Goal: Answer question/provide support: Share knowledge or assist other users

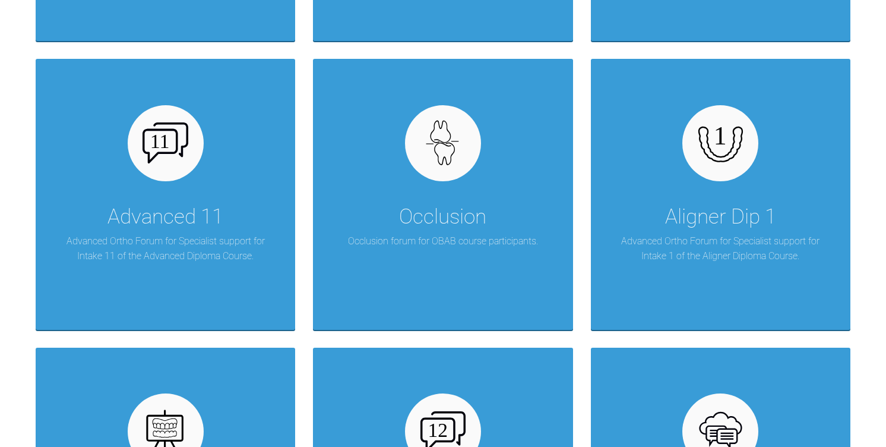
scroll to position [2804, 0]
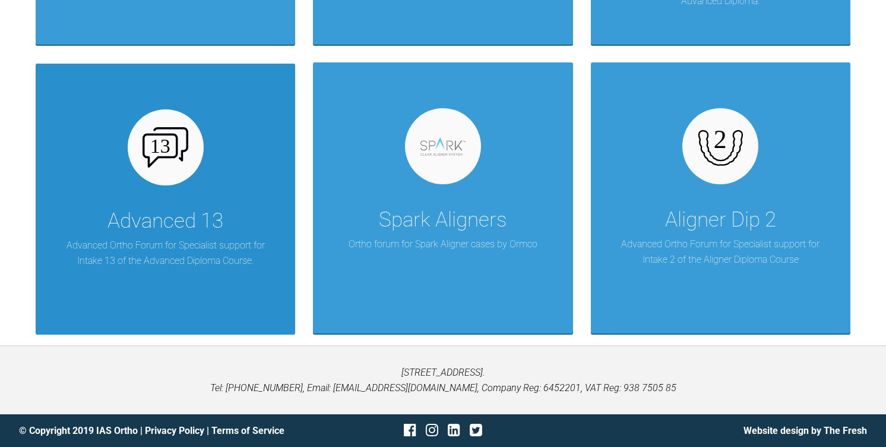
click at [136, 226] on div "Advanced 13" at bounding box center [165, 220] width 116 height 33
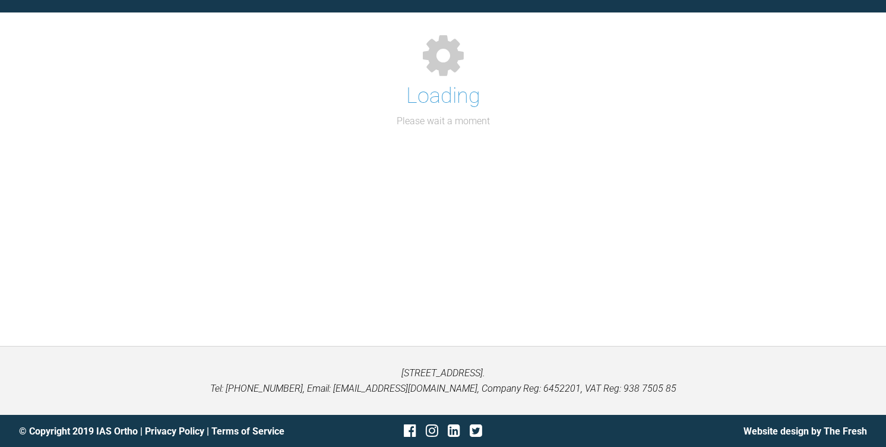
scroll to position [1749, 0]
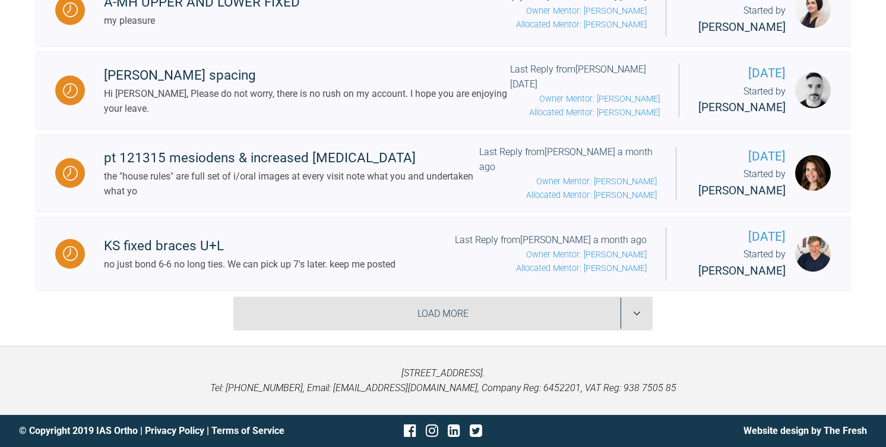
click at [385, 322] on div "Load More" at bounding box center [442, 313] width 419 height 34
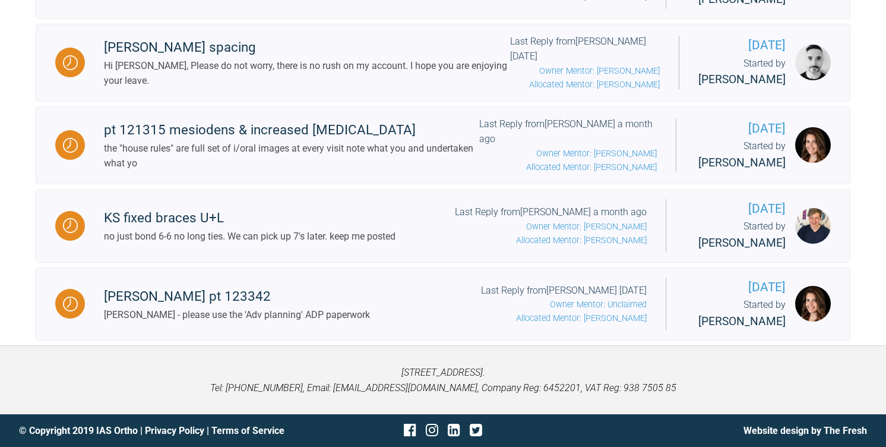
scroll to position [1780, 0]
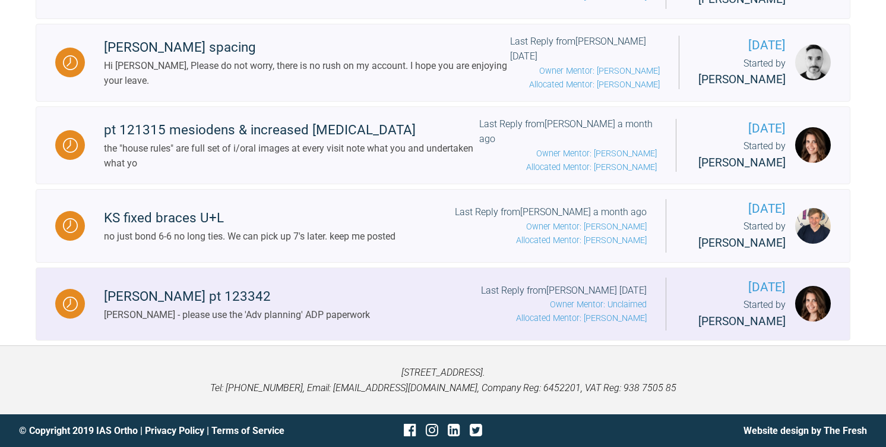
click at [104, 294] on div "[PERSON_NAME] pt 123342" at bounding box center [237, 296] width 266 height 21
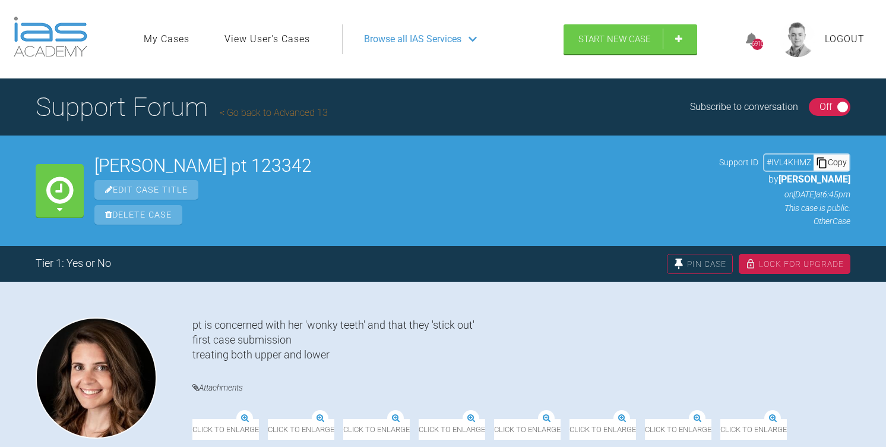
drag, startPoint x: 400, startPoint y: 166, endPoint x: 97, endPoint y: 172, distance: 302.9
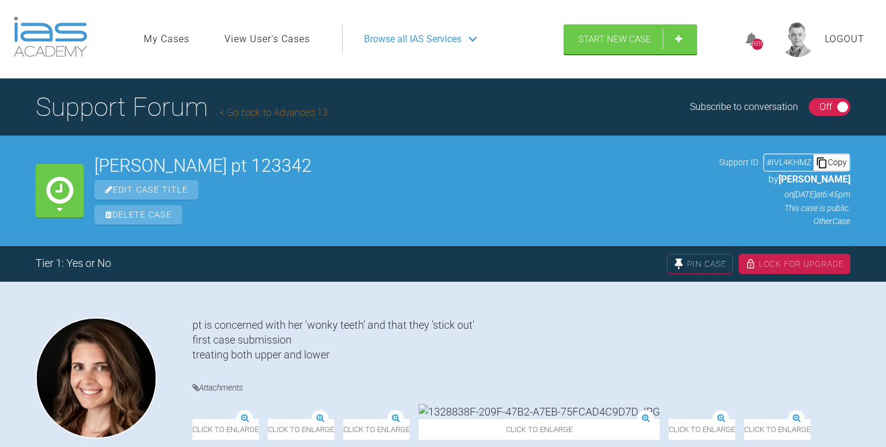
click at [97, 172] on h2 "[PERSON_NAME] pt 123342" at bounding box center [401, 166] width 614 height 18
copy h2 "[PERSON_NAME] pt 123342"
click at [834, 164] on div "Copy" at bounding box center [832, 161] width 36 height 15
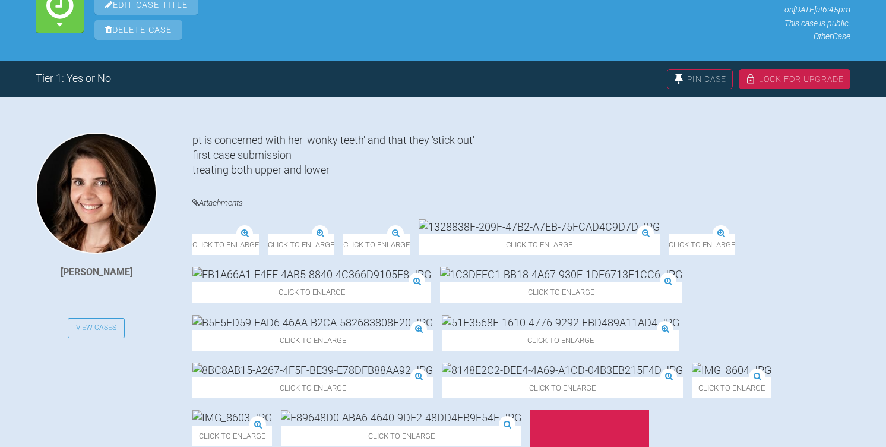
scroll to position [21, 0]
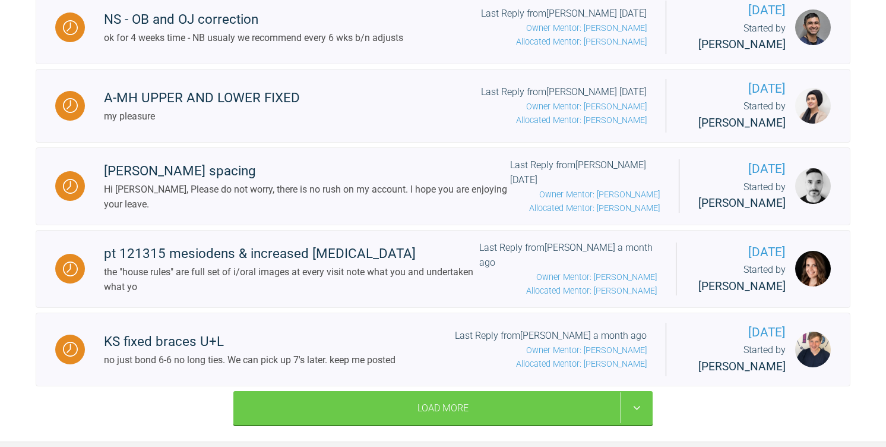
scroll to position [1692, 0]
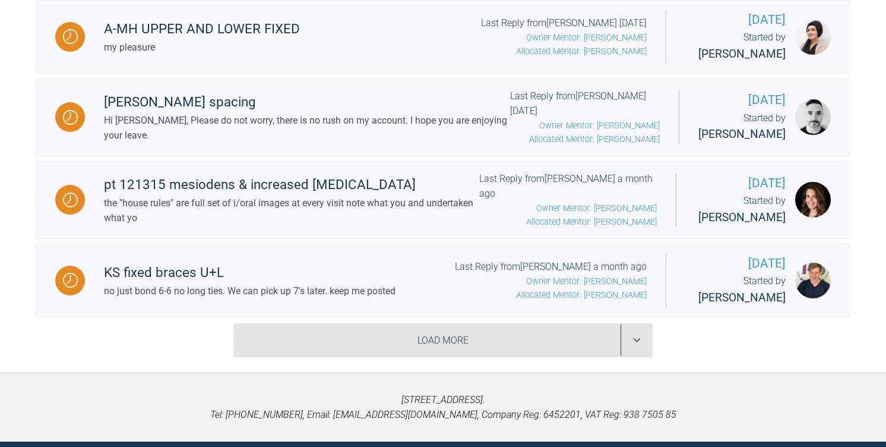
click at [308, 358] on div "Load More" at bounding box center [442, 340] width 419 height 34
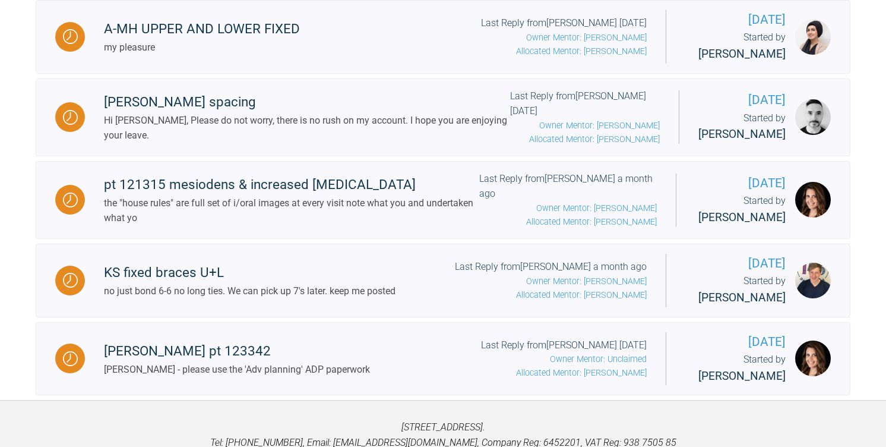
scroll to position [1780, 0]
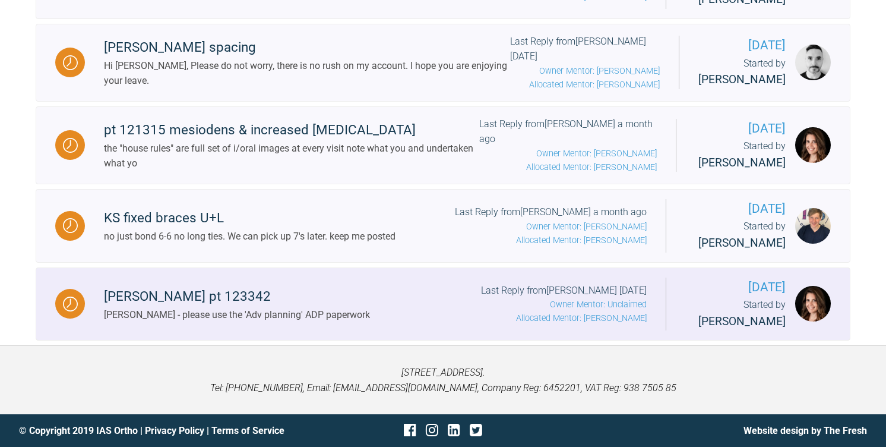
click at [414, 302] on div "[PERSON_NAME] pt 123342 [PERSON_NAME] - please use the 'Adv planning' ADP paper…" at bounding box center [375, 304] width 581 height 43
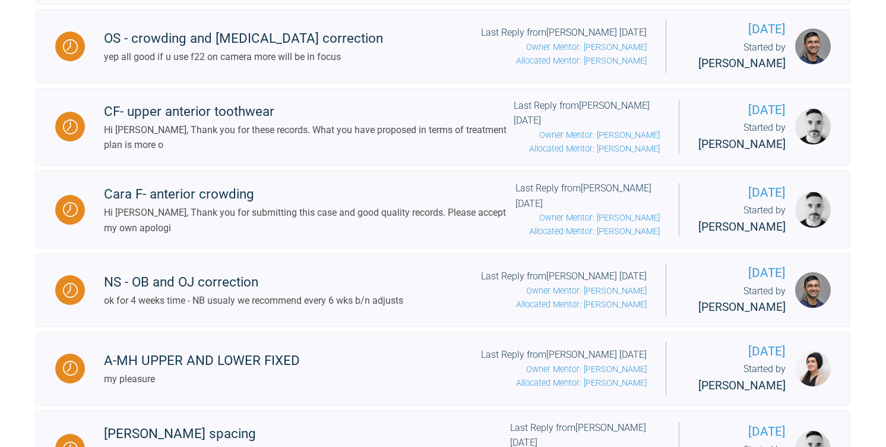
scroll to position [1749, 0]
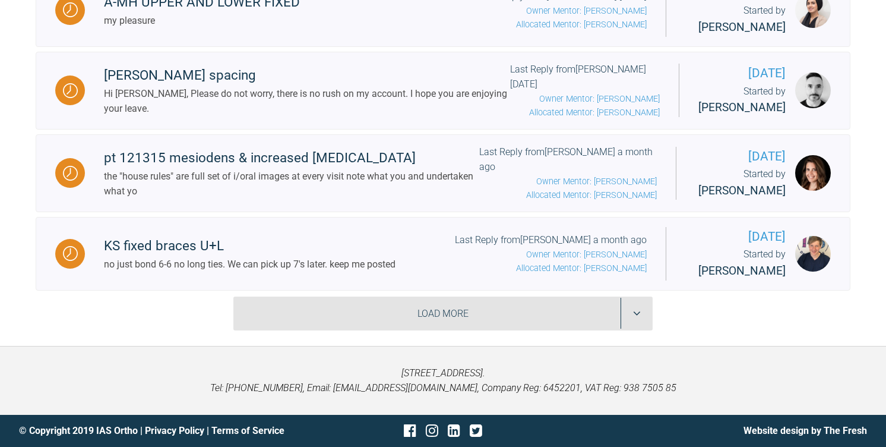
click at [374, 297] on div "Load More" at bounding box center [442, 313] width 419 height 34
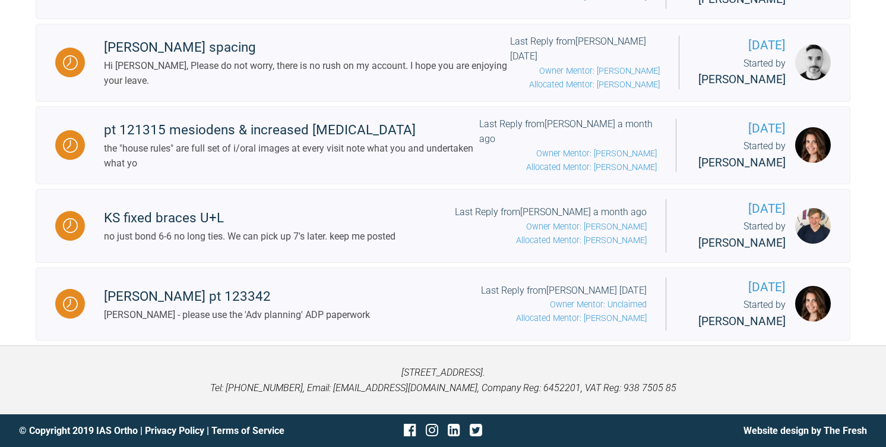
scroll to position [1780, 0]
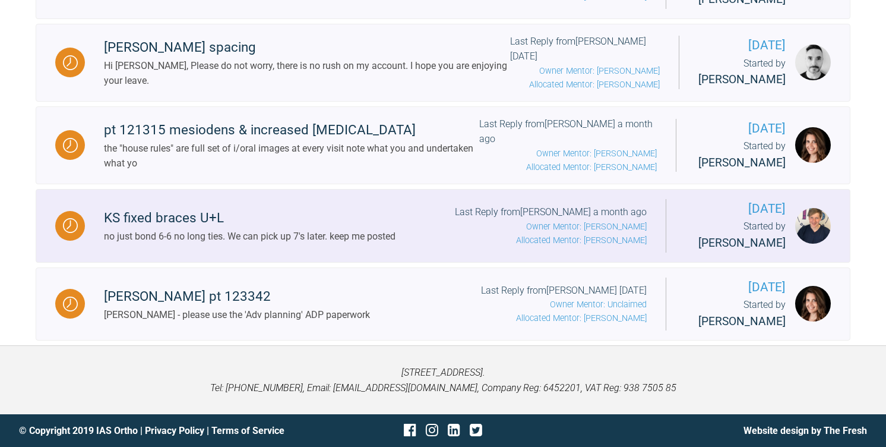
click at [409, 204] on div "KS fixed braces U+L no just bond 6-6 no long ties. We can pick up 7's later. ke…" at bounding box center [375, 225] width 581 height 43
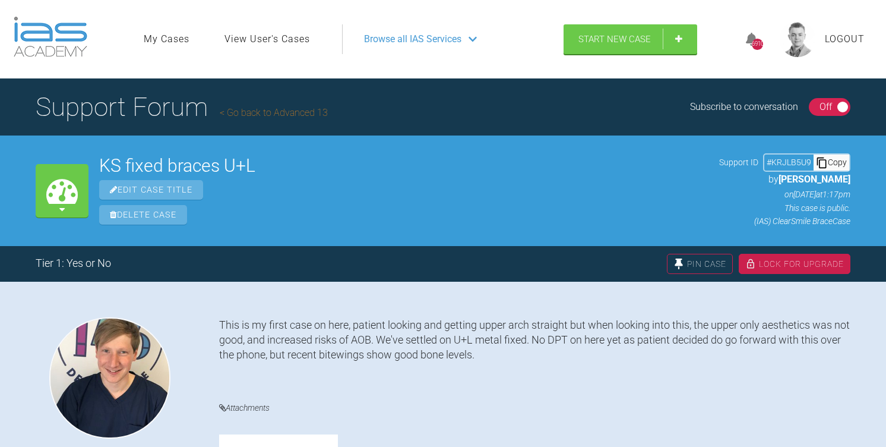
click at [835, 166] on div "Copy" at bounding box center [832, 161] width 36 height 15
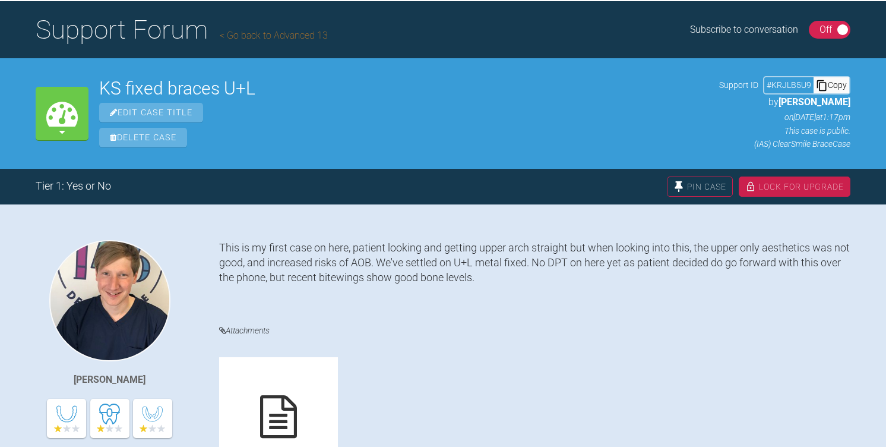
scroll to position [72, 0]
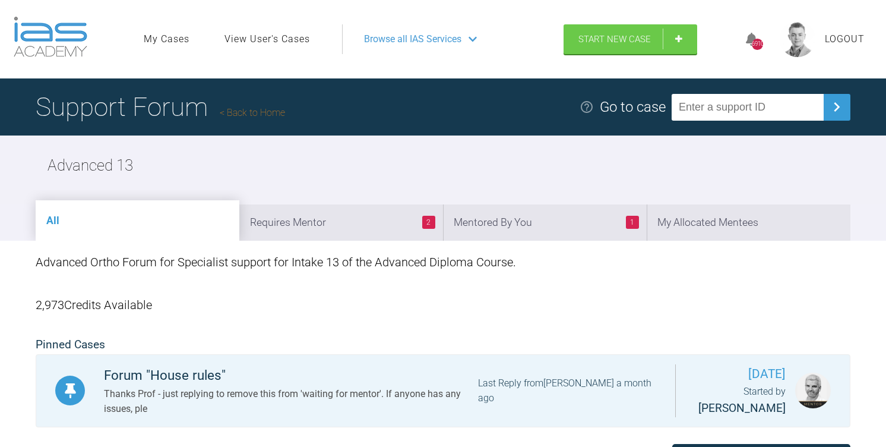
click at [277, 43] on link "View User's Cases" at bounding box center [267, 38] width 86 height 15
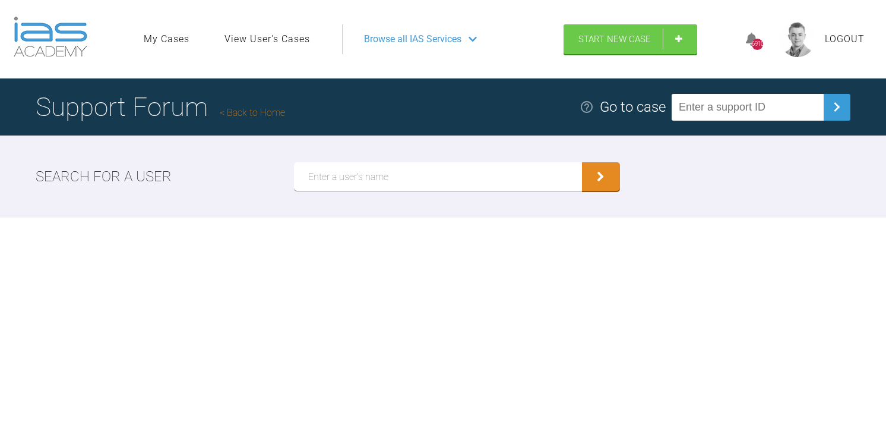
click at [366, 181] on input "text" at bounding box center [438, 176] width 288 height 29
type input "a"
type input "[PERSON_NAME]"
click at [582, 162] on button "submit" at bounding box center [601, 176] width 38 height 29
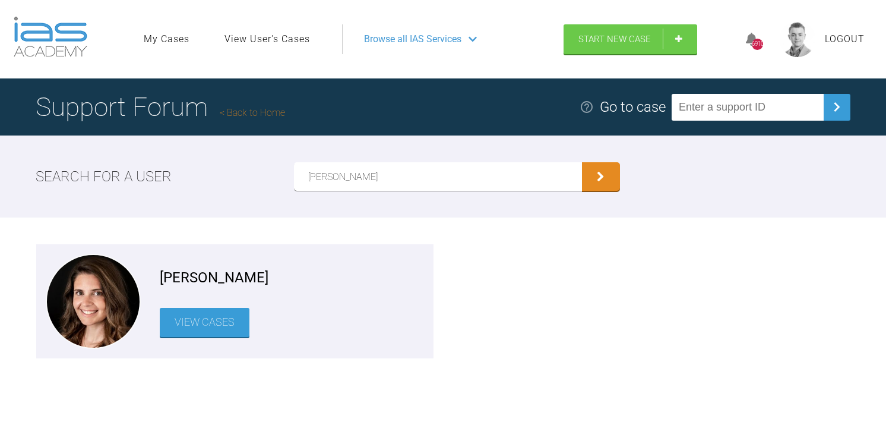
click at [229, 332] on link "View Cases" at bounding box center [205, 322] width 90 height 29
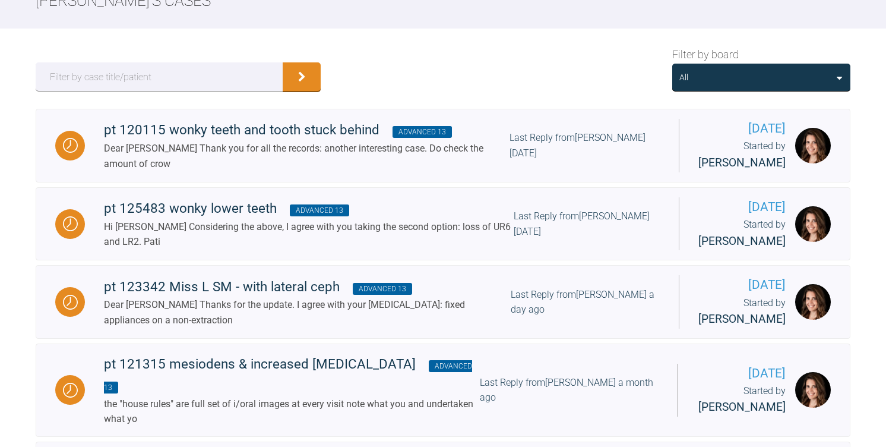
scroll to position [203, 0]
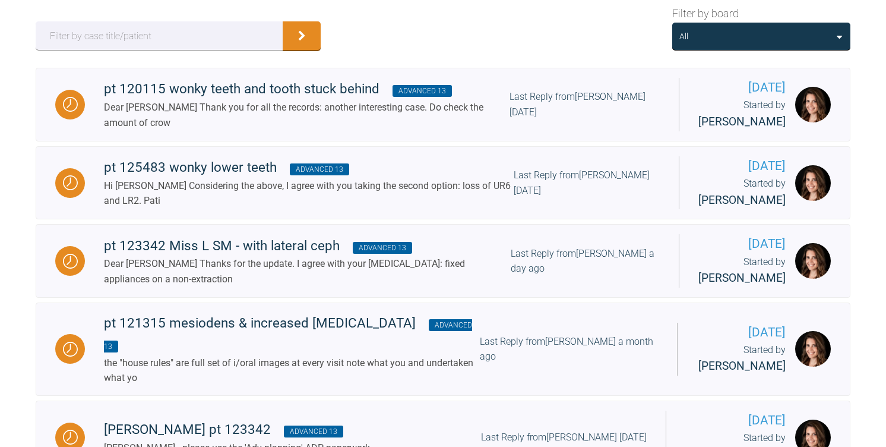
click at [713, 42] on div "All" at bounding box center [761, 36] width 164 height 13
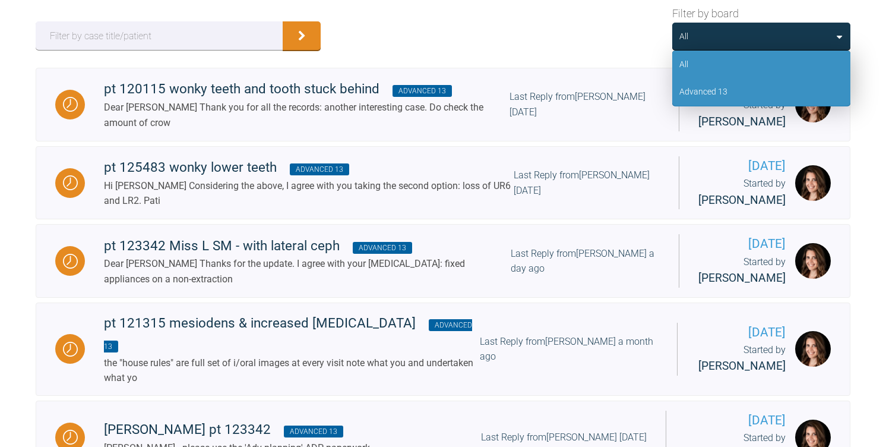
click at [713, 85] on div "Advanced 13" at bounding box center [703, 91] width 48 height 13
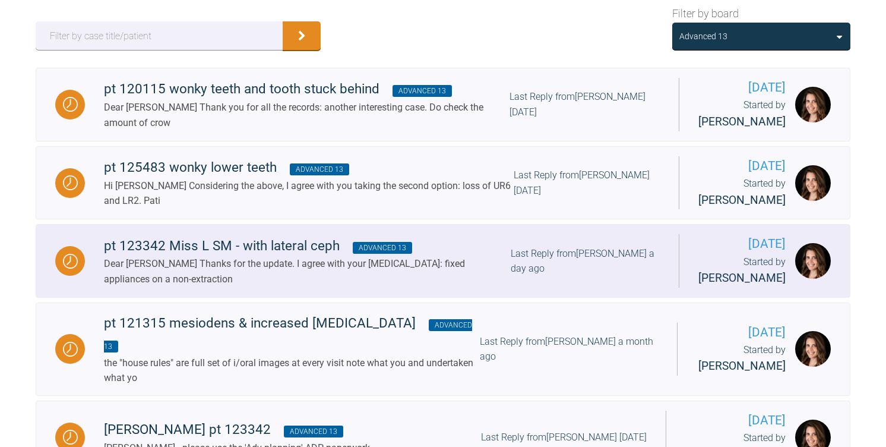
scroll to position [319, 0]
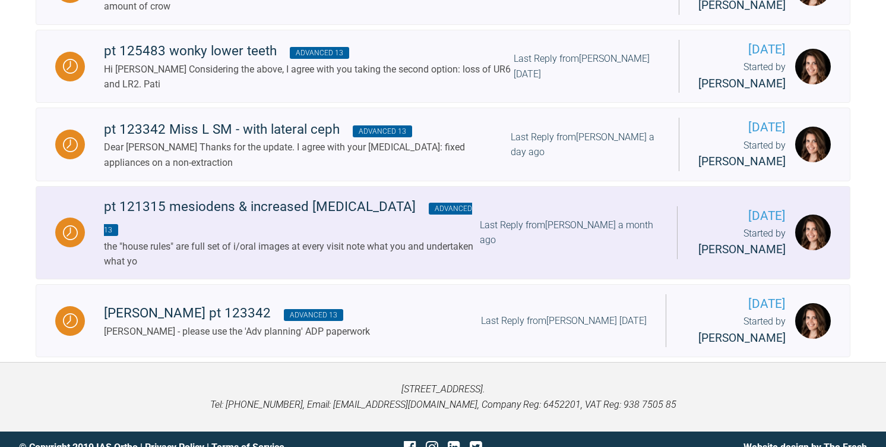
click at [417, 239] on div "the "house rules" are full set of i/oral images at every visit note what you an…" at bounding box center [292, 254] width 376 height 30
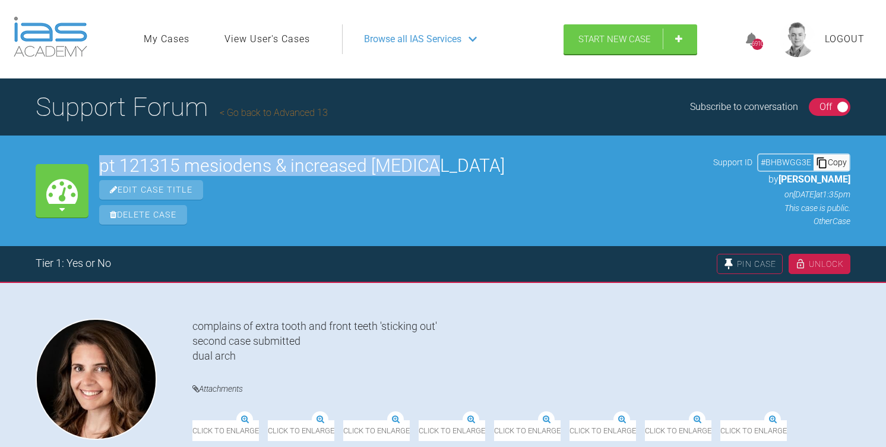
drag, startPoint x: 441, startPoint y: 167, endPoint x: 102, endPoint y: 168, distance: 339.1
click at [102, 168] on h2 "pt 121315 mesiodens & increased [MEDICAL_DATA]" at bounding box center [400, 166] width 603 height 18
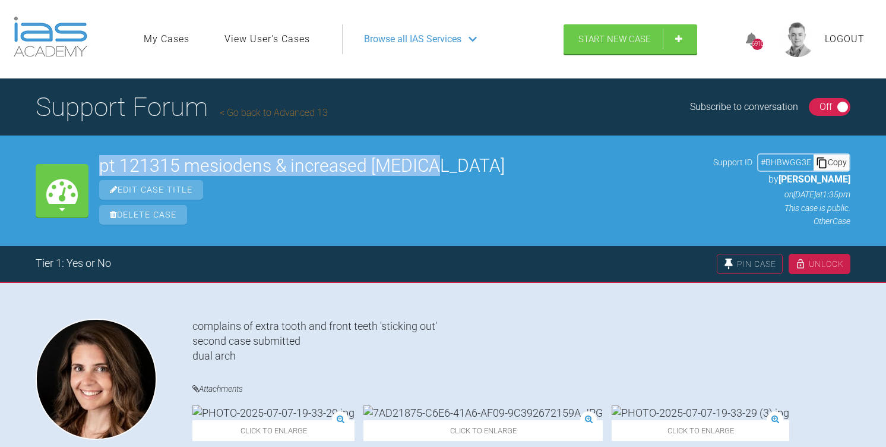
copy h2 "pt 121315 mesiodens & increased [MEDICAL_DATA]"
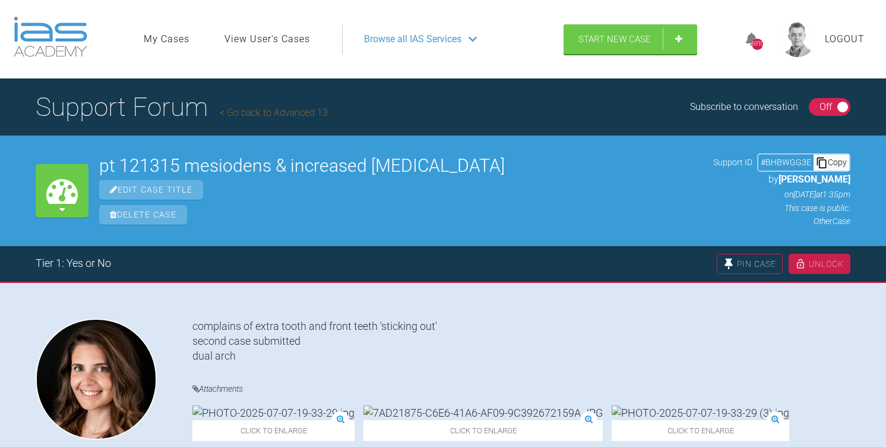
click at [835, 163] on div "Copy" at bounding box center [832, 161] width 36 height 15
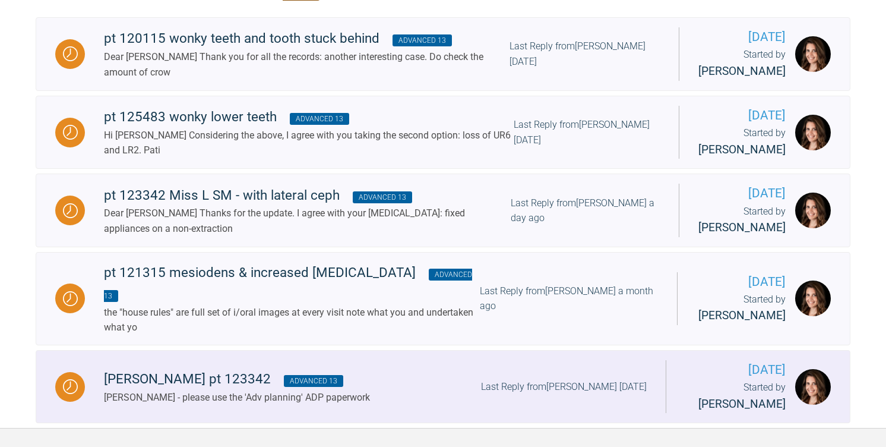
scroll to position [242, 0]
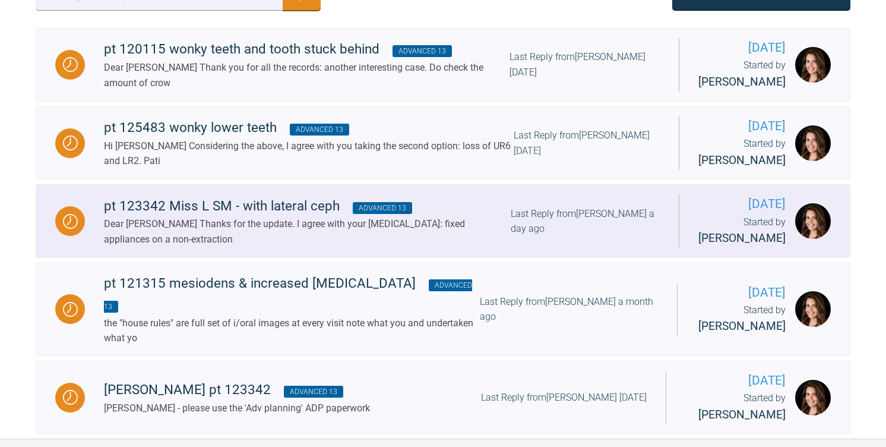
click at [260, 217] on div "Dear [PERSON_NAME] Thanks for the update. I agree with your [MEDICAL_DATA]: fix…" at bounding box center [307, 231] width 407 height 30
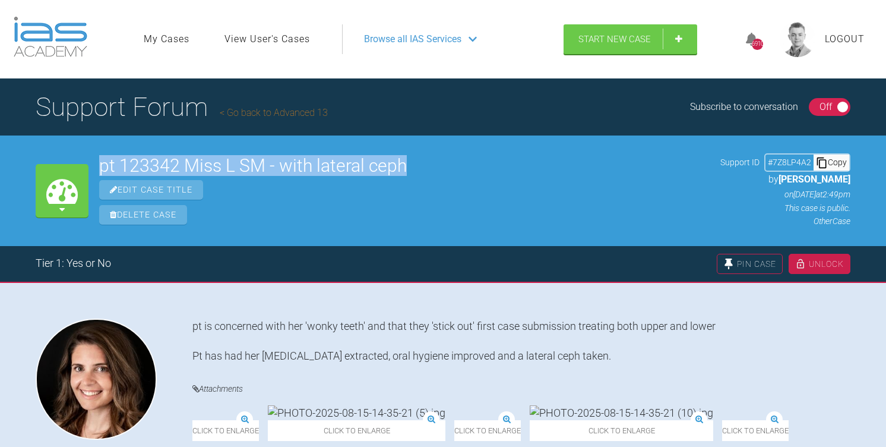
drag, startPoint x: 429, startPoint y: 160, endPoint x: 101, endPoint y: 162, distance: 327.8
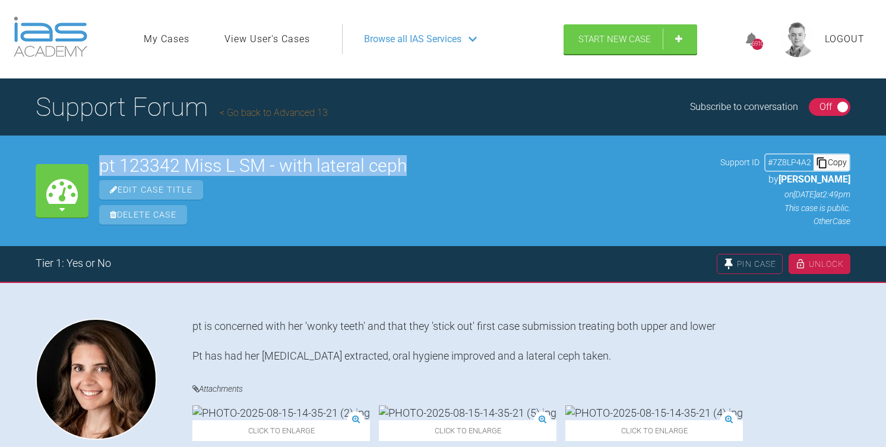
click at [101, 162] on h2 "pt 123342 Miss L SM - with lateral ceph" at bounding box center [404, 166] width 611 height 18
copy h2 "pt 123342 Miss L SM - with lateral ceph"
click at [373, 174] on h2 "pt 123342 Miss L SM - with lateral ceph" at bounding box center [404, 166] width 611 height 18
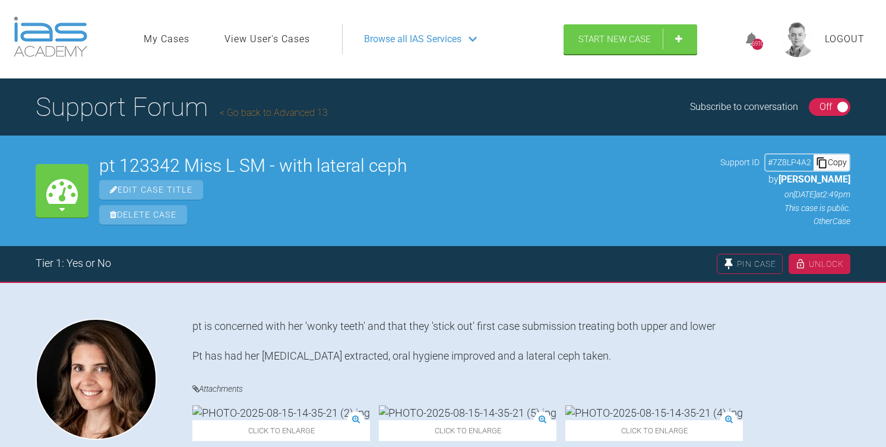
click at [424, 178] on div "pt 123342 Miss L SM - with lateral ceph Edit Case Title Delete Case" at bounding box center [404, 191] width 611 height 68
click at [840, 156] on div "Copy" at bounding box center [832, 161] width 36 height 15
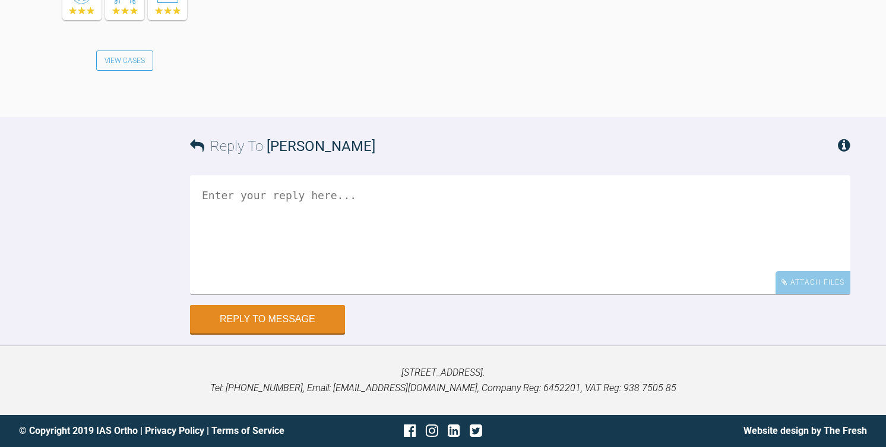
scroll to position [2225, 0]
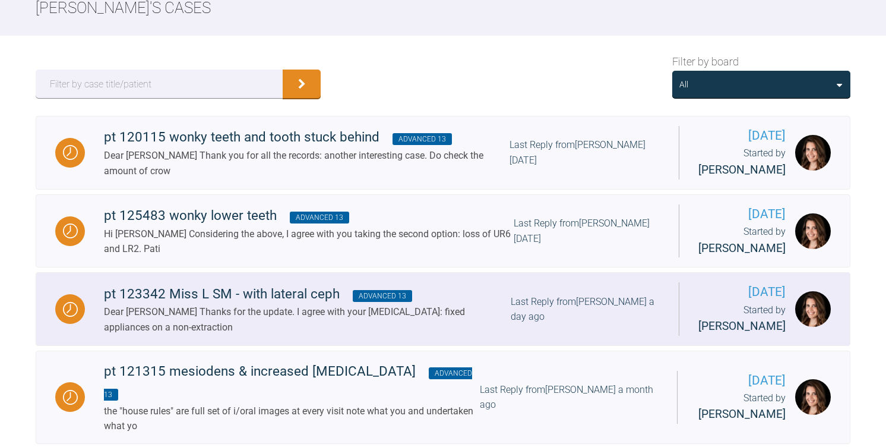
scroll to position [151, 0]
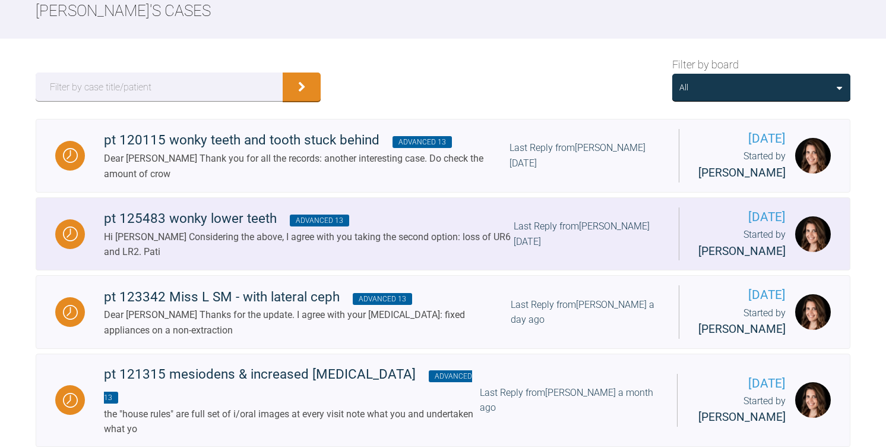
click at [207, 220] on div "pt 125483 wonky lower teeth Advanced 13" at bounding box center [309, 218] width 410 height 21
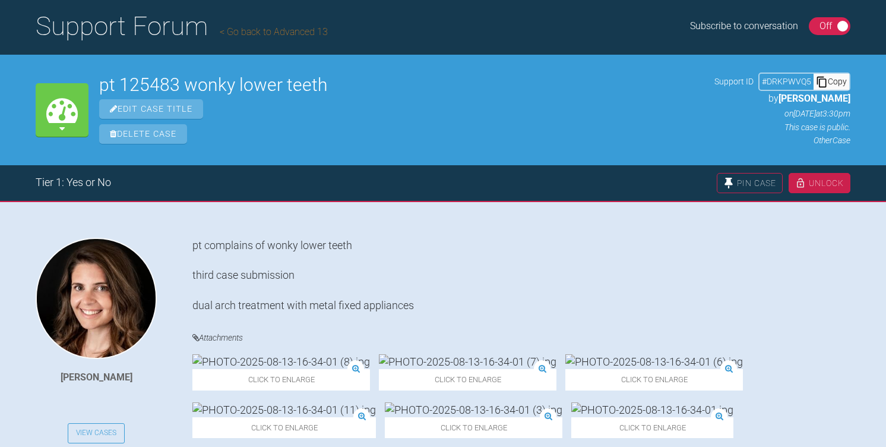
scroll to position [67, 0]
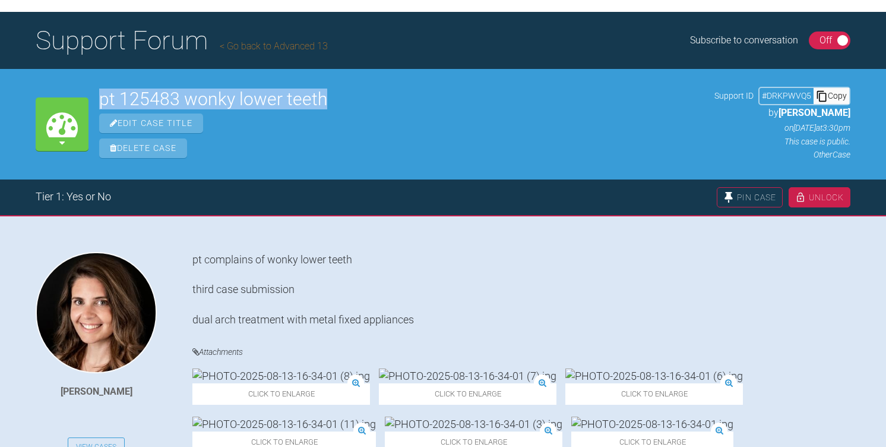
drag, startPoint x: 352, startPoint y: 102, endPoint x: 86, endPoint y: 94, distance: 265.6
click at [86, 94] on div "My Cases pt 125483 wonky lower teeth Edit Case Title Delete Case Support ID # D…" at bounding box center [443, 124] width 886 height 110
copy div "My Cases pt 125483 wonky lower teeth"
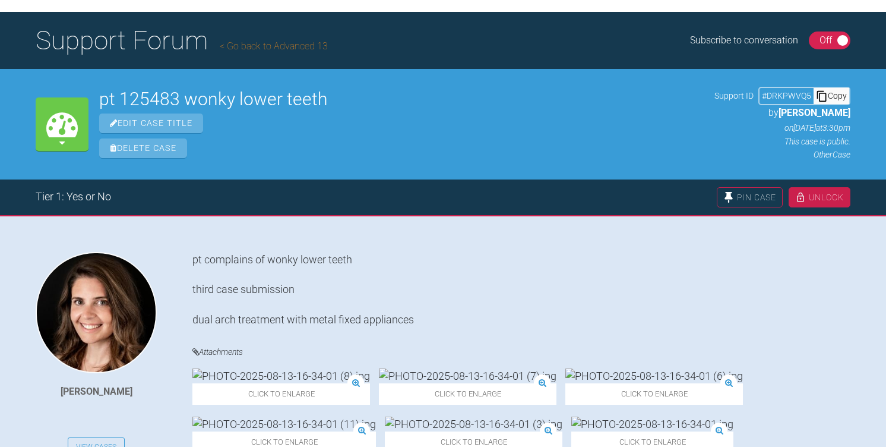
click at [334, 109] on div "pt 125483 wonky lower teeth Edit Case Title Delete Case" at bounding box center [401, 124] width 605 height 68
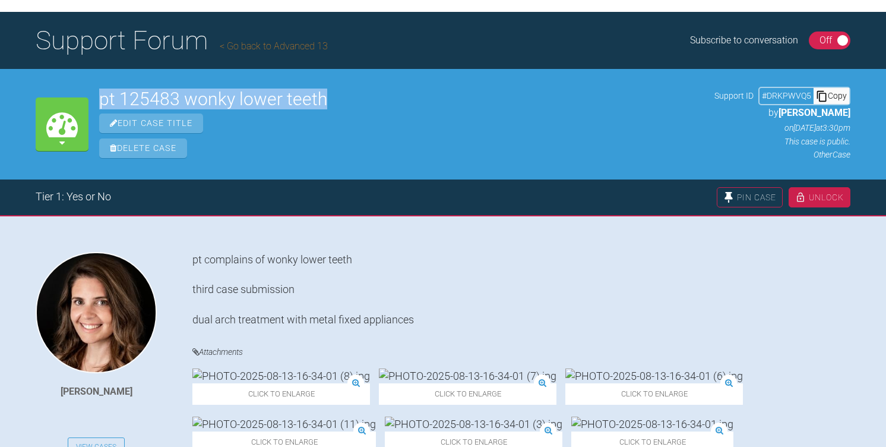
drag, startPoint x: 328, startPoint y: 102, endPoint x: 97, endPoint y: 102, distance: 230.4
click at [97, 102] on div "My Cases pt 125483 wonky lower teeth Edit Case Title Delete Case Support ID # D…" at bounding box center [443, 124] width 886 height 110
copy h2 "pt 125483 wonky lower teeth"
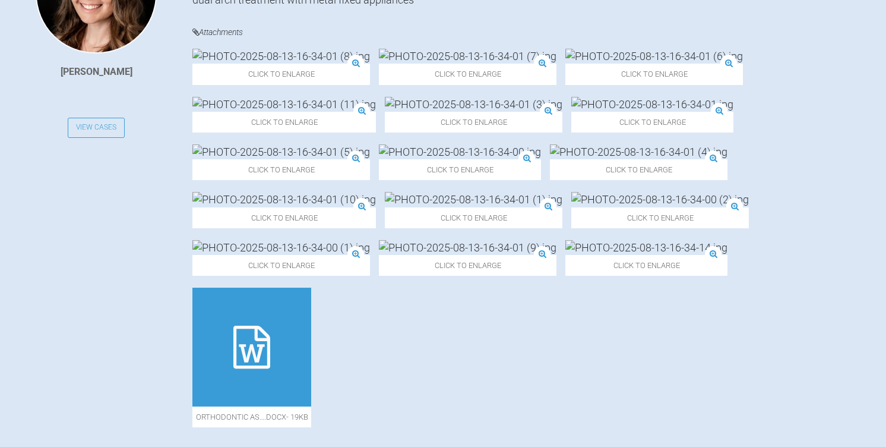
scroll to position [0, 0]
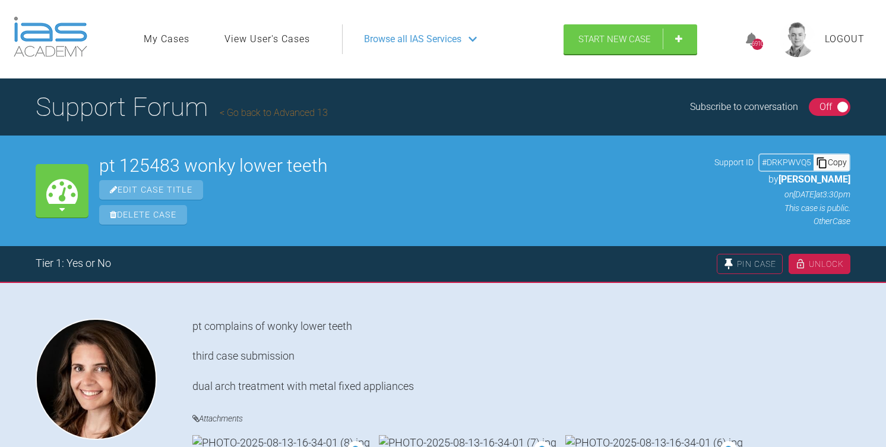
click at [843, 168] on div "Copy" at bounding box center [832, 161] width 36 height 15
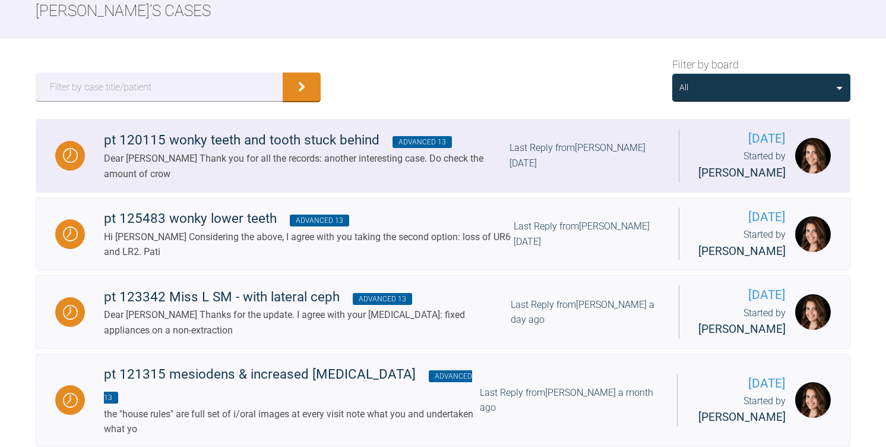
click at [282, 156] on div "Dear [PERSON_NAME] Thank you for all the records: another interesting case. Do …" at bounding box center [307, 166] width 406 height 30
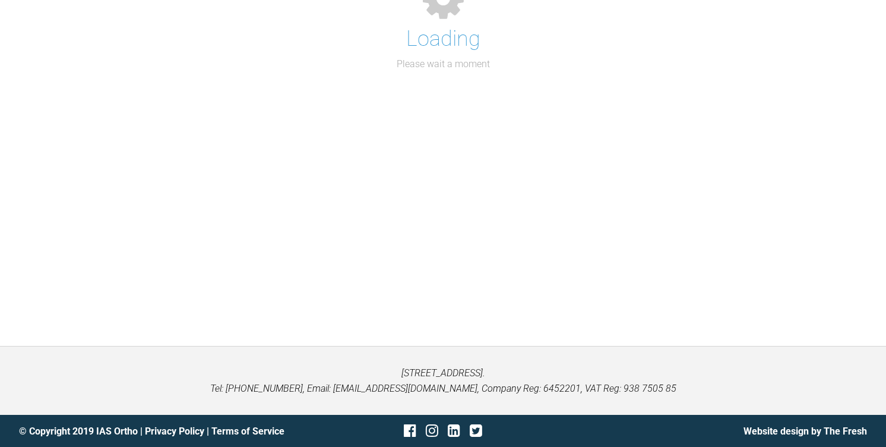
scroll to position [151, 0]
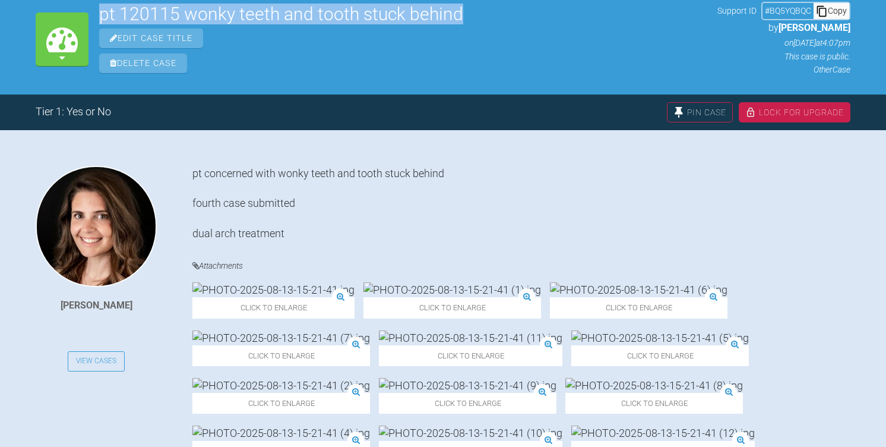
drag, startPoint x: 483, startPoint y: 18, endPoint x: 102, endPoint y: 21, distance: 380.7
click at [102, 21] on h2 "pt 120115 wonky teeth and tooth stuck behind" at bounding box center [403, 14] width 608 height 18
copy h2 "pt 120115 wonky teeth and tooth stuck behind"
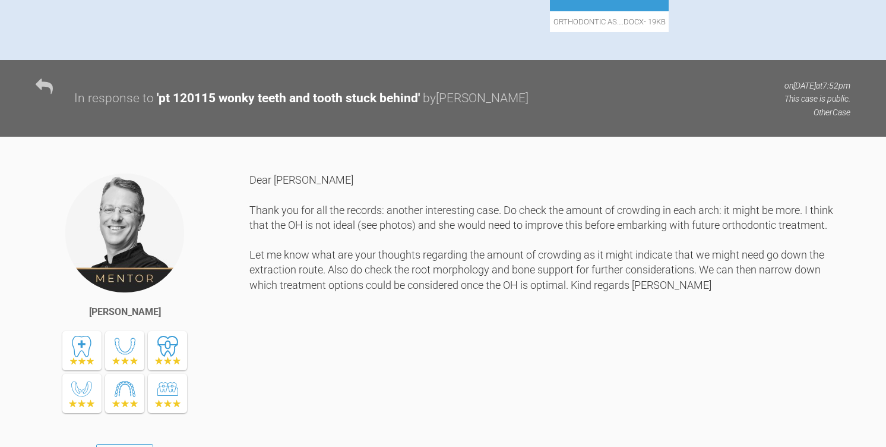
scroll to position [0, 0]
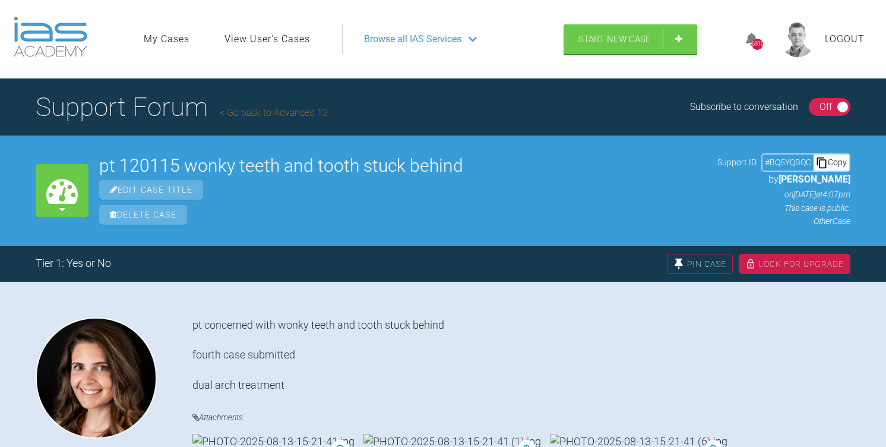
click at [839, 162] on div "Copy" at bounding box center [832, 161] width 36 height 15
click at [257, 39] on link "View User's Cases" at bounding box center [267, 38] width 86 height 15
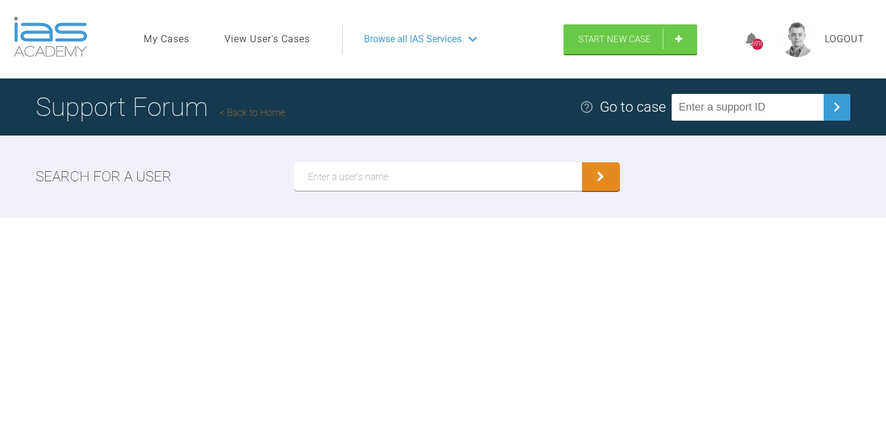
click at [347, 181] on input "text" at bounding box center [438, 176] width 288 height 29
type input "[PERSON_NAME]"
click at [582, 162] on button "submit" at bounding box center [601, 176] width 38 height 29
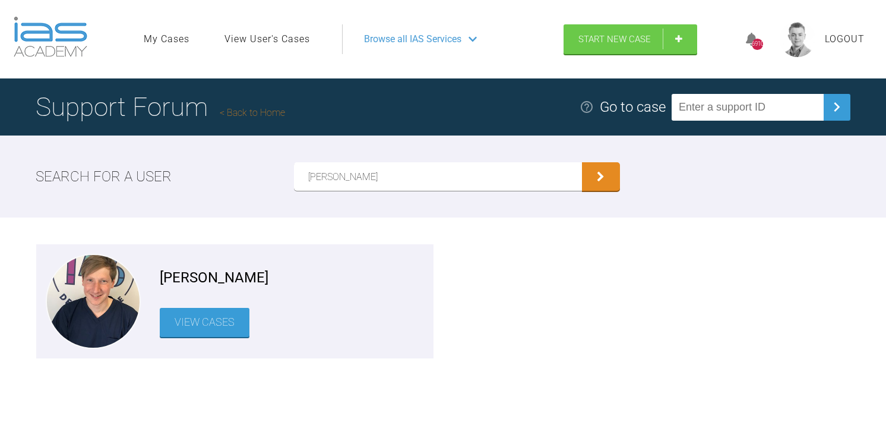
click at [200, 324] on link "View Cases" at bounding box center [205, 322] width 90 height 29
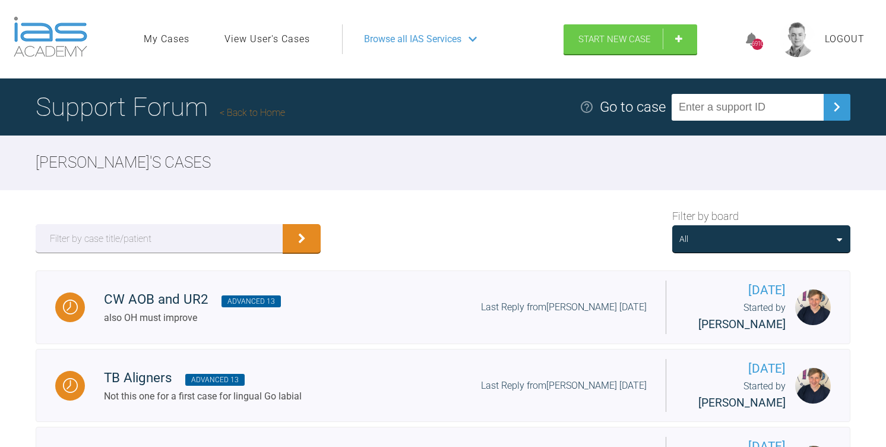
click at [729, 248] on div "All" at bounding box center [761, 238] width 178 height 27
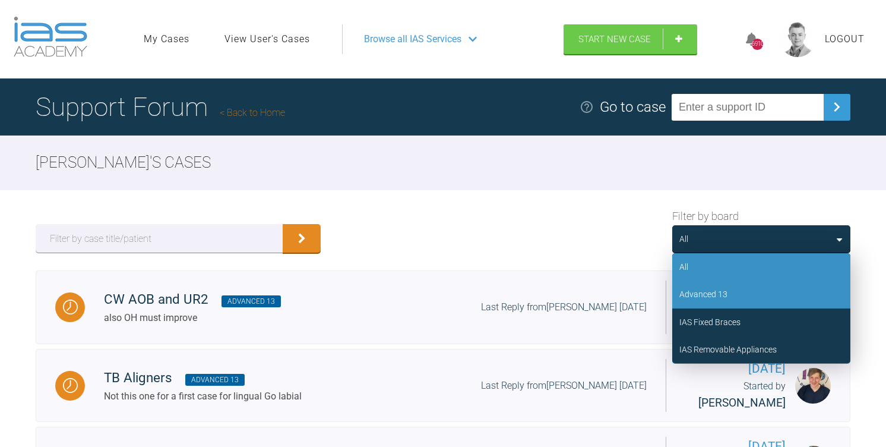
click at [717, 295] on div "Advanced 13" at bounding box center [703, 293] width 48 height 13
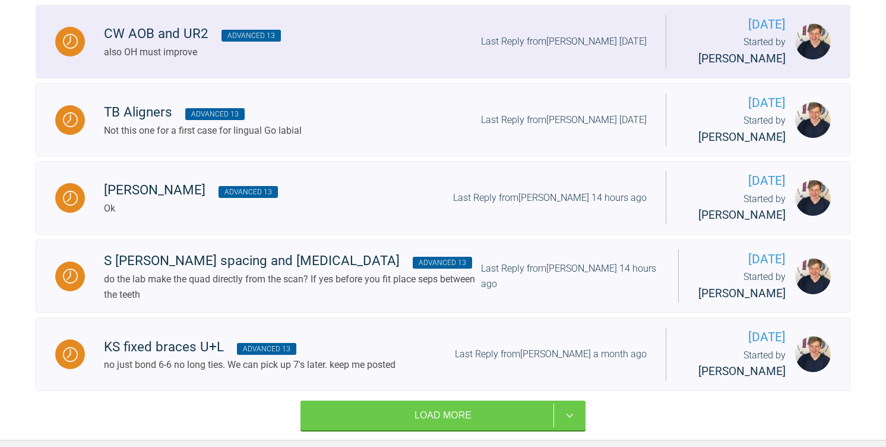
scroll to position [268, 0]
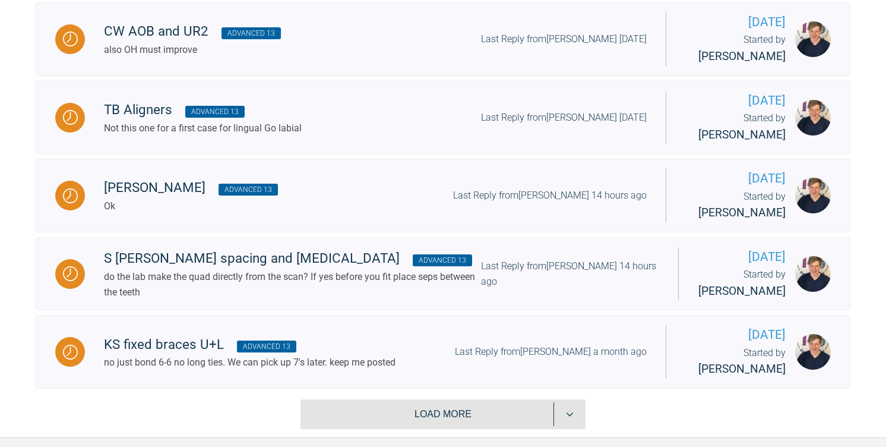
click at [439, 428] on button "Load more" at bounding box center [443, 414] width 285 height 30
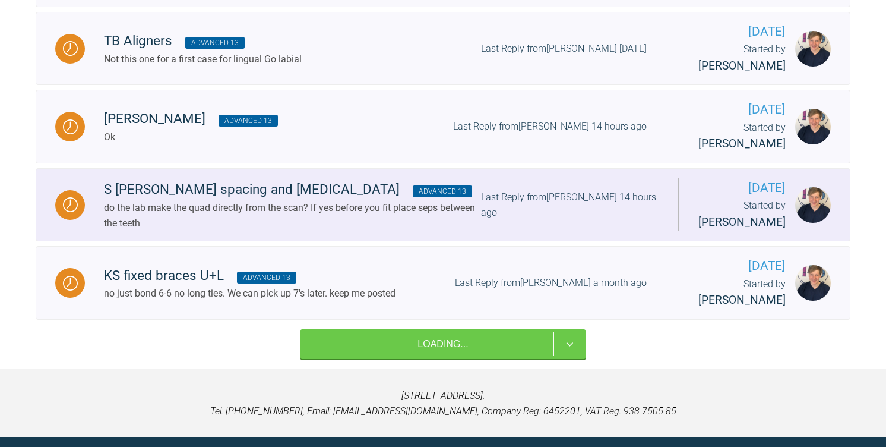
scroll to position [375, 0]
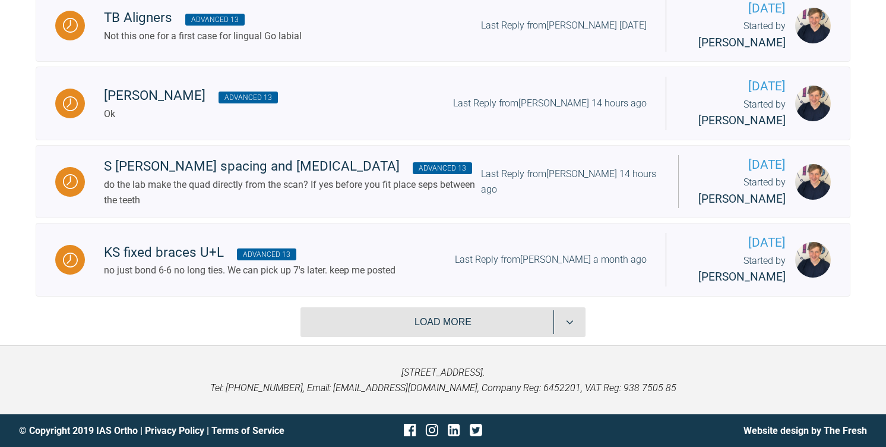
click at [427, 324] on button "Load more" at bounding box center [443, 322] width 285 height 30
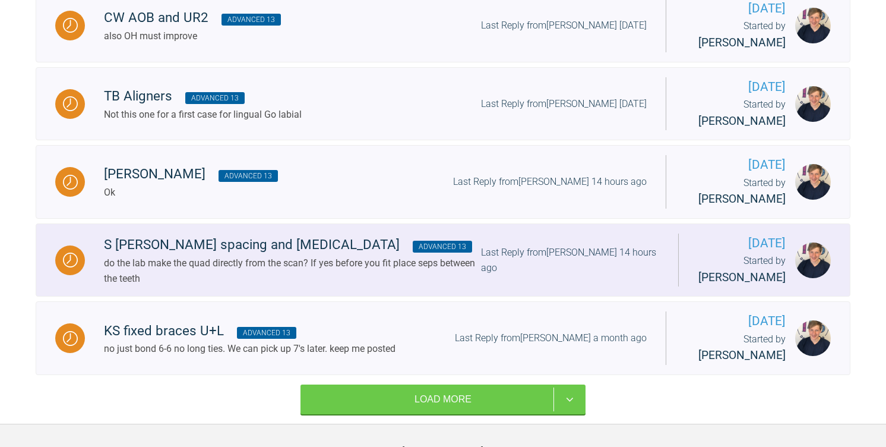
scroll to position [291, 0]
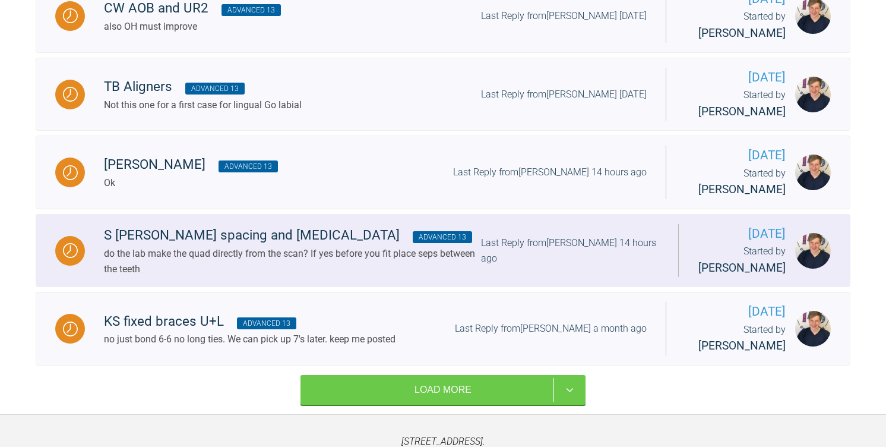
click at [336, 237] on div "S [PERSON_NAME] spacing and [MEDICAL_DATA] Advanced 13" at bounding box center [292, 234] width 377 height 21
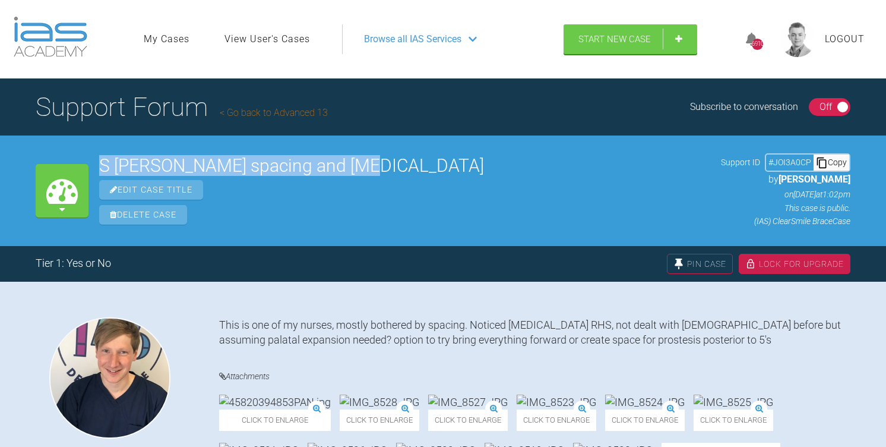
drag, startPoint x: 355, startPoint y: 165, endPoint x: 102, endPoint y: 169, distance: 253.0
click at [102, 169] on h2 "S [PERSON_NAME] spacing and [MEDICAL_DATA]" at bounding box center [404, 166] width 611 height 18
copy h2 "S [PERSON_NAME] spacing and [MEDICAL_DATA]"
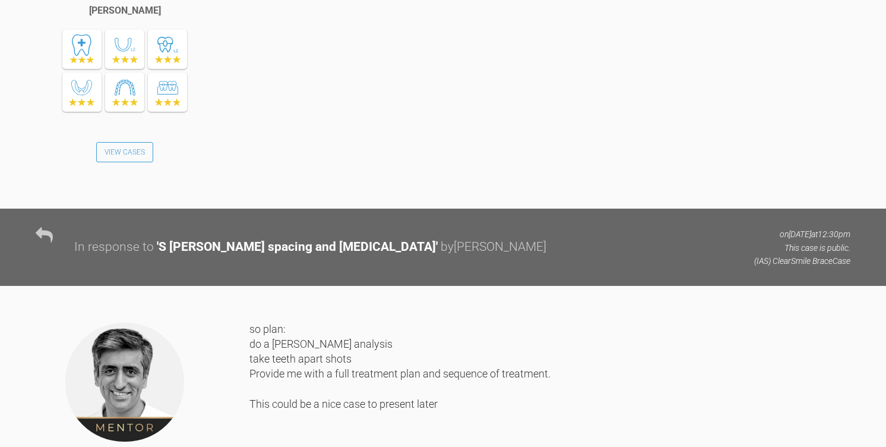
scroll to position [604, 0]
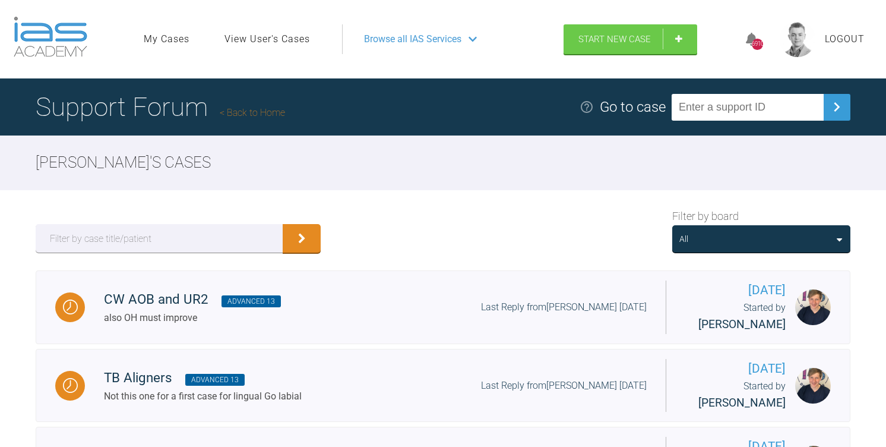
click at [729, 233] on div "All" at bounding box center [761, 238] width 164 height 13
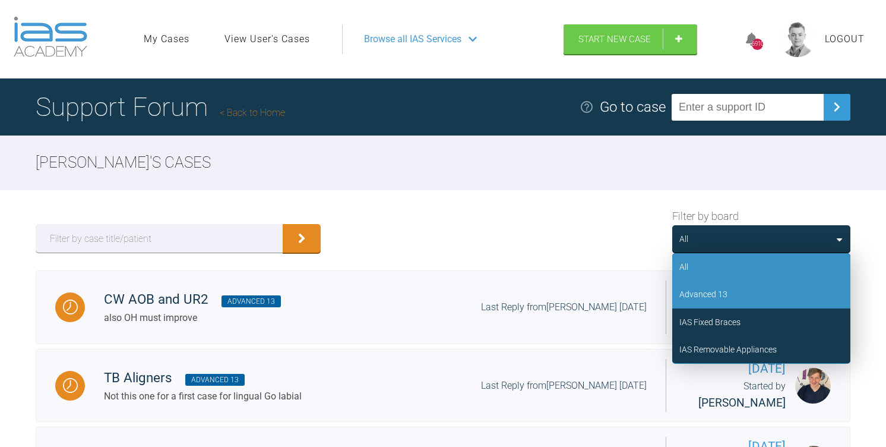
click at [729, 298] on div "Advanced 13" at bounding box center [761, 293] width 178 height 27
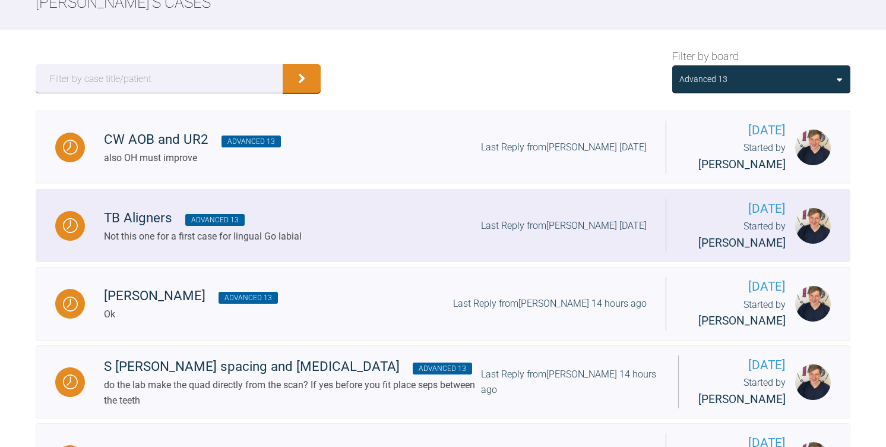
scroll to position [375, 0]
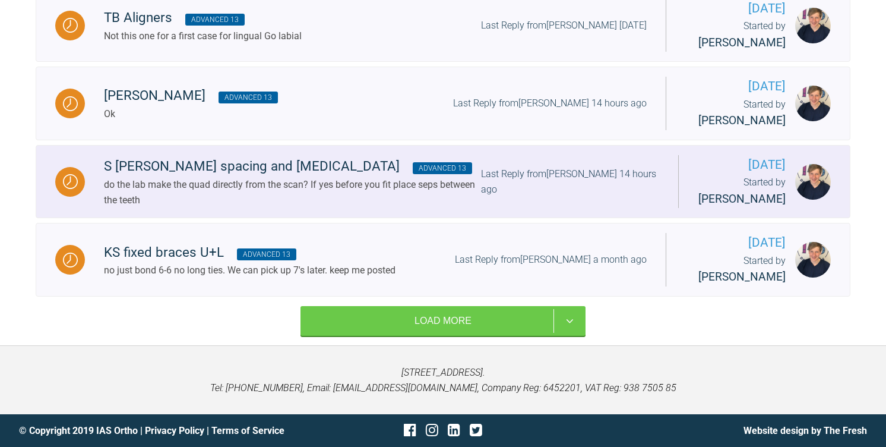
click at [496, 179] on div "Last Reply from [PERSON_NAME] 14 hours ago" at bounding box center [570, 181] width 178 height 30
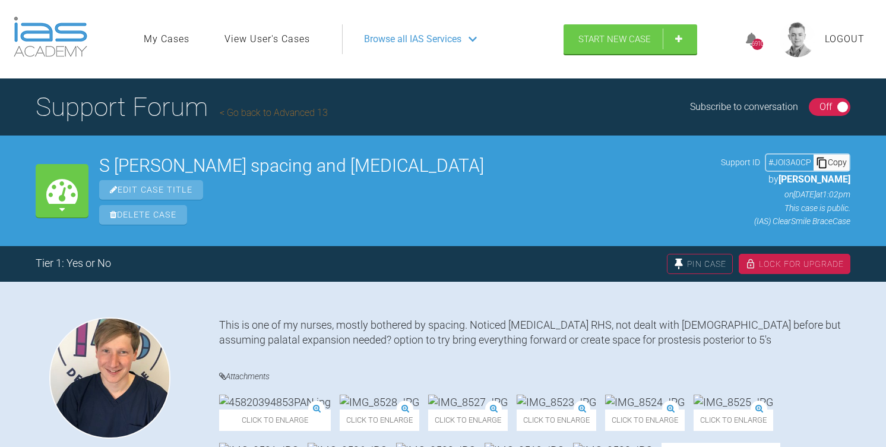
click at [835, 157] on div "Copy" at bounding box center [832, 161] width 36 height 15
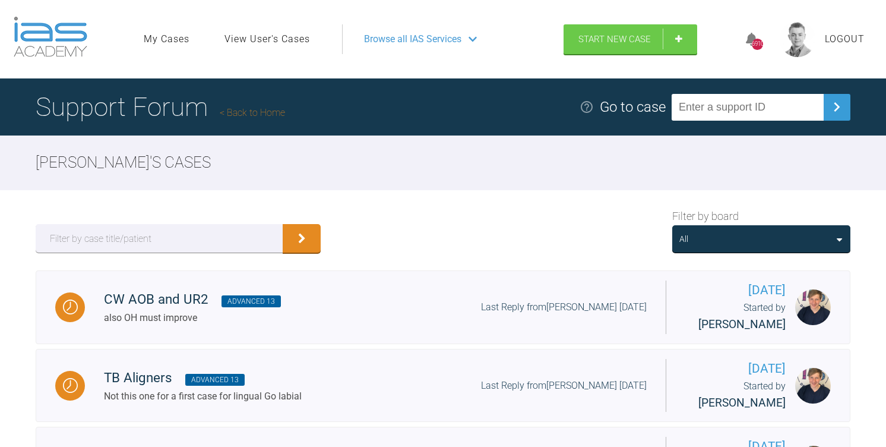
click at [404, 42] on span "Browse all IAS Services" at bounding box center [412, 38] width 97 height 15
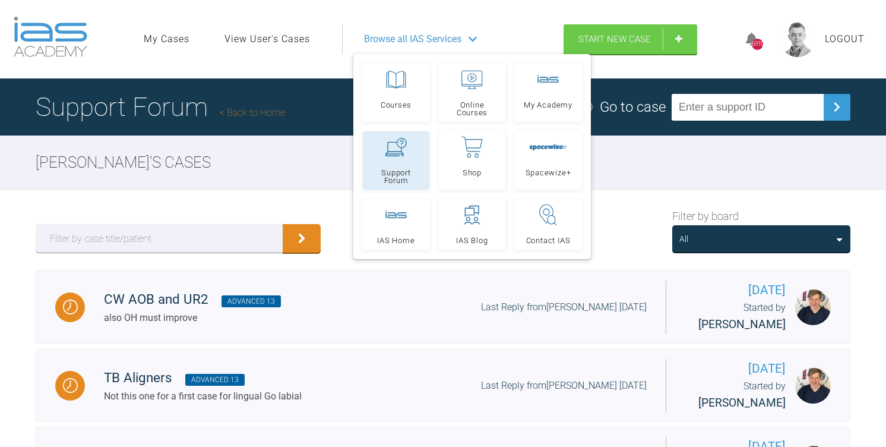
click at [417, 187] on link "Support Forum" at bounding box center [396, 160] width 67 height 58
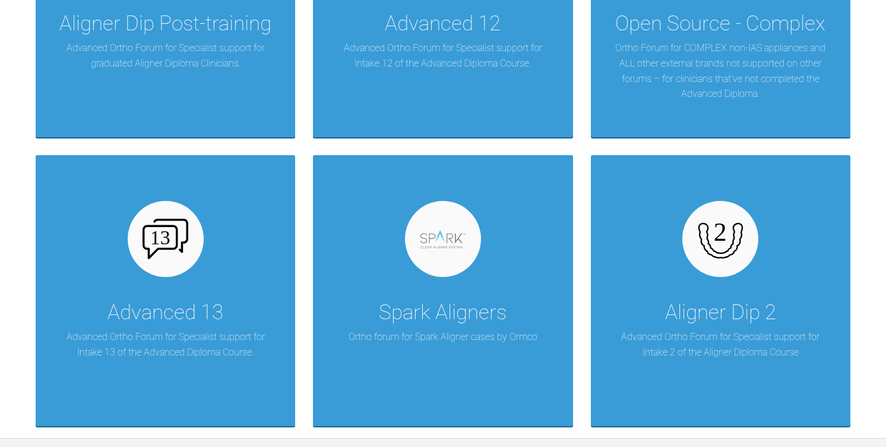
scroll to position [2804, 0]
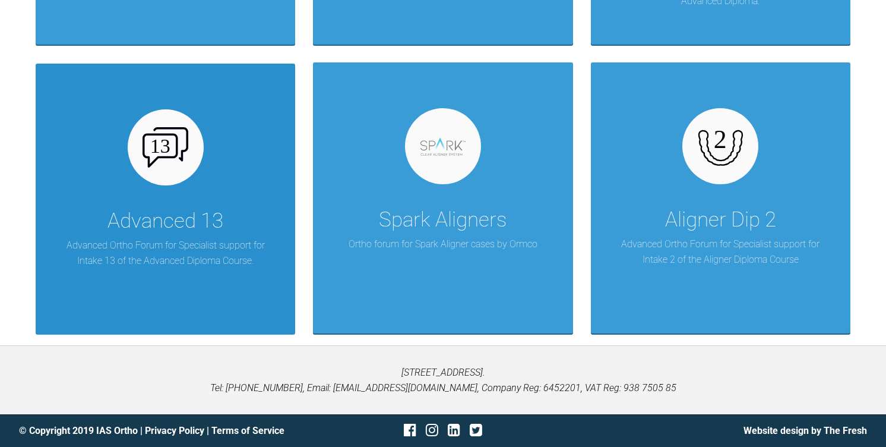
click at [184, 176] on div at bounding box center [166, 147] width 76 height 76
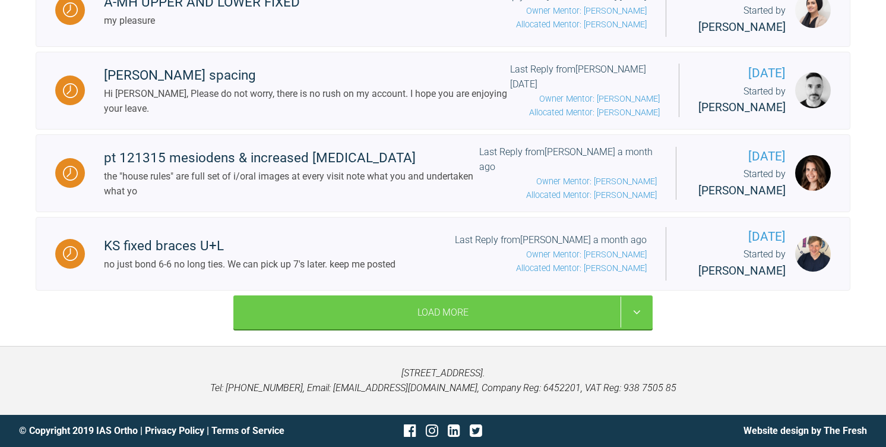
scroll to position [1749, 0]
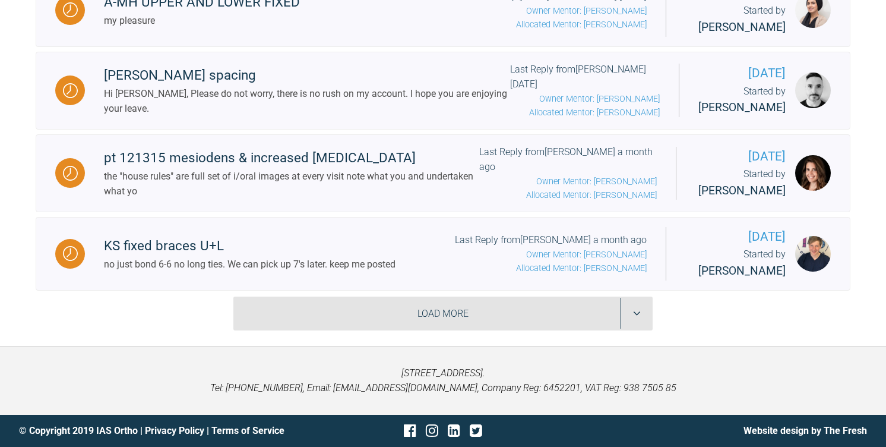
click at [409, 319] on div "Load More" at bounding box center [442, 313] width 419 height 34
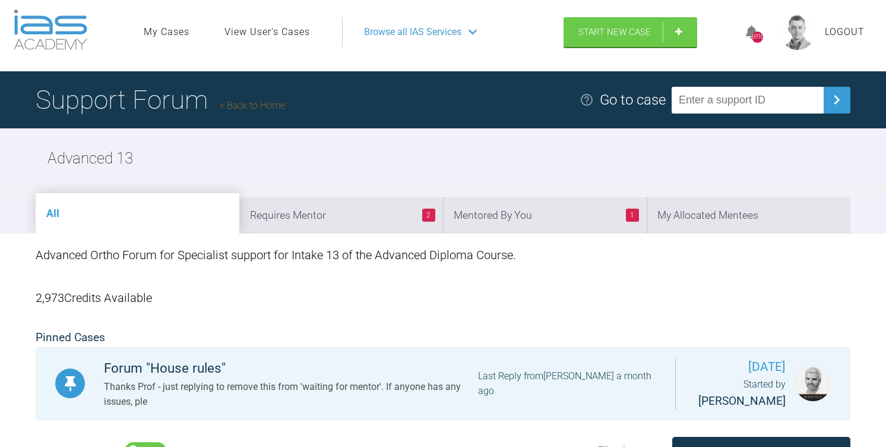
scroll to position [0, 0]
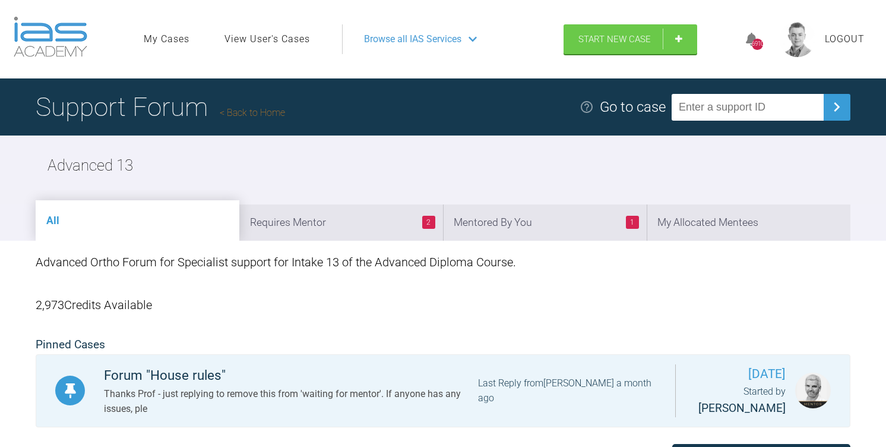
click at [258, 115] on link "Back to Home" at bounding box center [252, 112] width 65 height 11
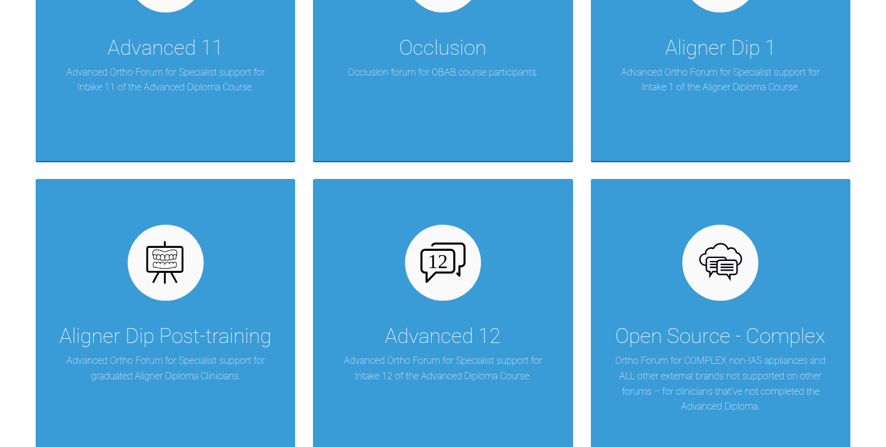
scroll to position [2804, 0]
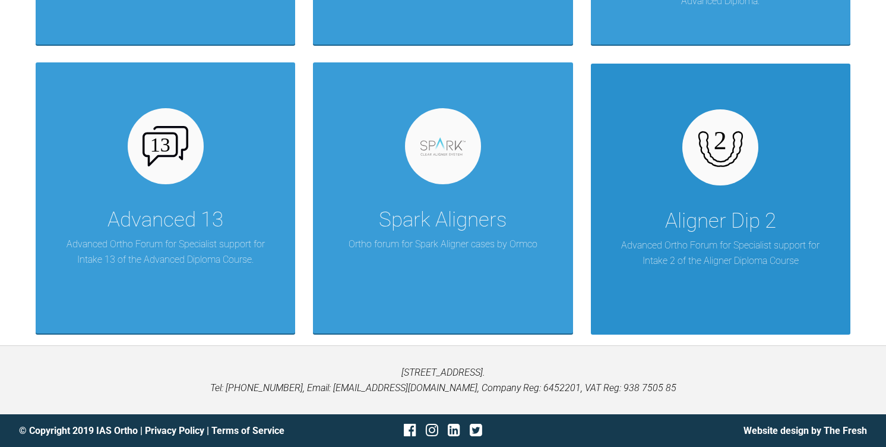
click at [692, 227] on div "Aligner Dip 2" at bounding box center [720, 220] width 111 height 33
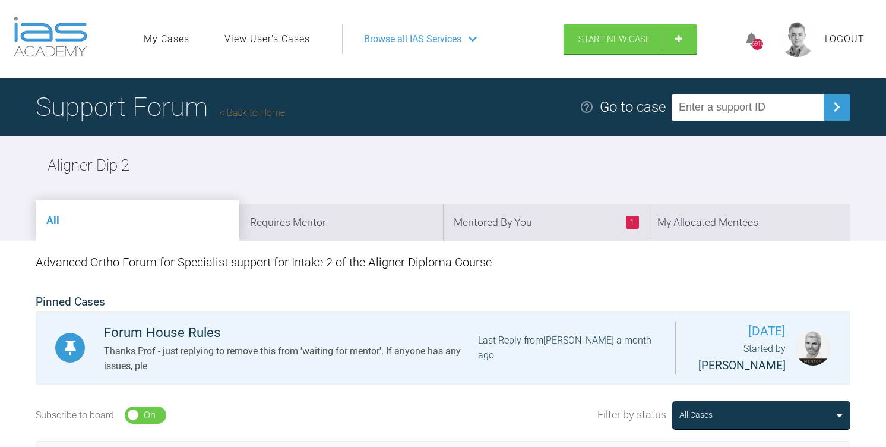
click at [266, 39] on link "View User's Cases" at bounding box center [267, 38] width 86 height 15
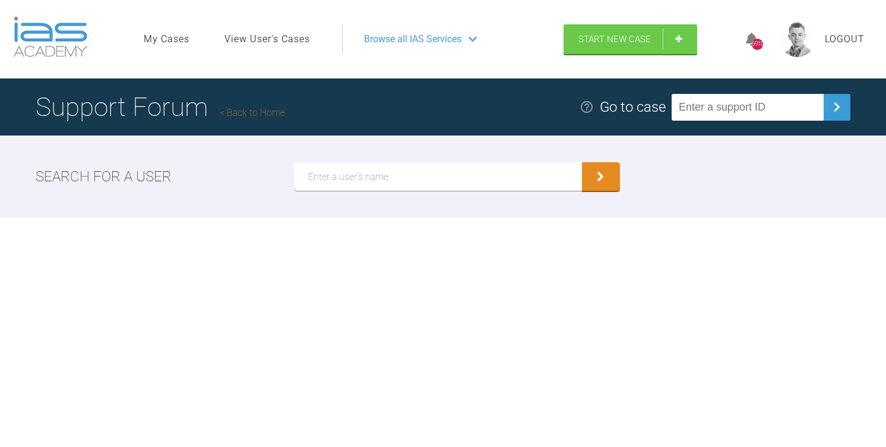
click at [350, 178] on input "text" at bounding box center [438, 176] width 288 height 29
type input "[PERSON_NAME]"
click at [582, 162] on button "submit" at bounding box center [601, 176] width 38 height 29
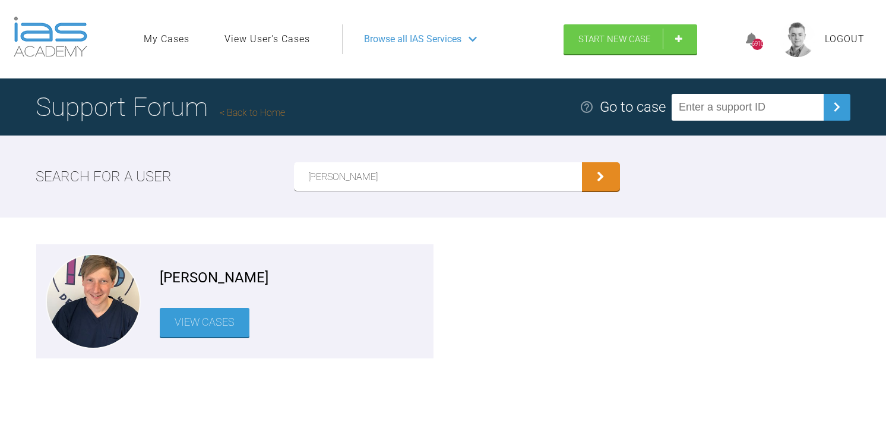
click at [184, 342] on div "Jack Gardner View Cases" at bounding box center [292, 301] width 264 height 95
click at [205, 327] on link "View Cases" at bounding box center [205, 322] width 90 height 29
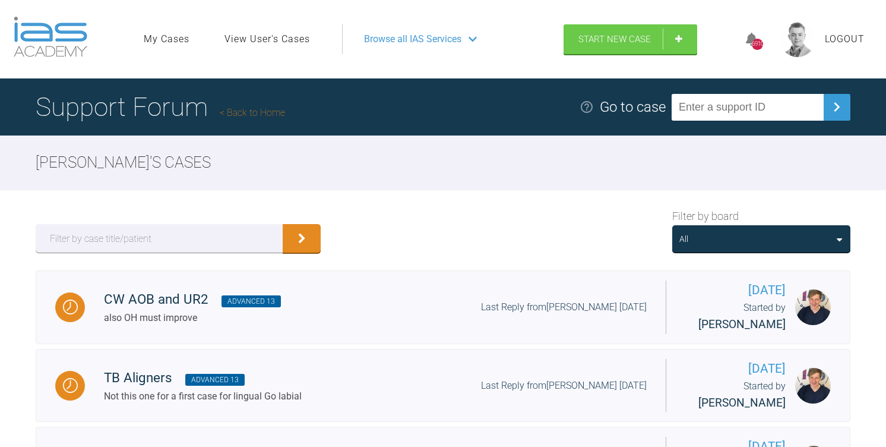
click at [775, 229] on div "All" at bounding box center [761, 238] width 178 height 27
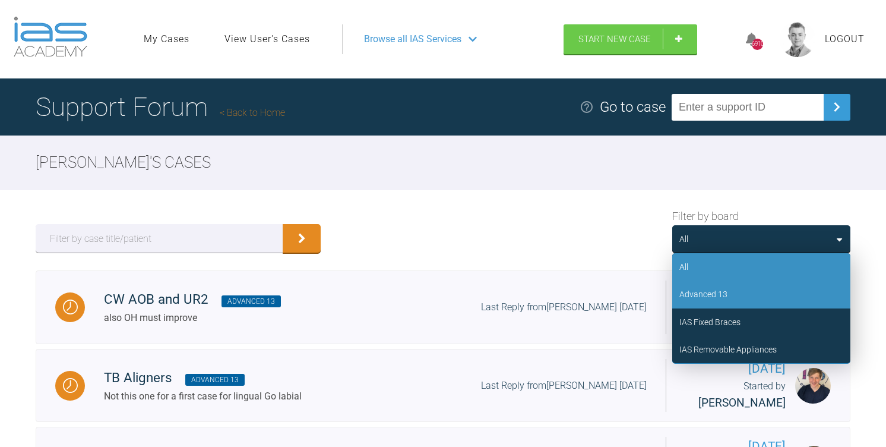
click at [727, 302] on div "Advanced 13" at bounding box center [761, 293] width 178 height 27
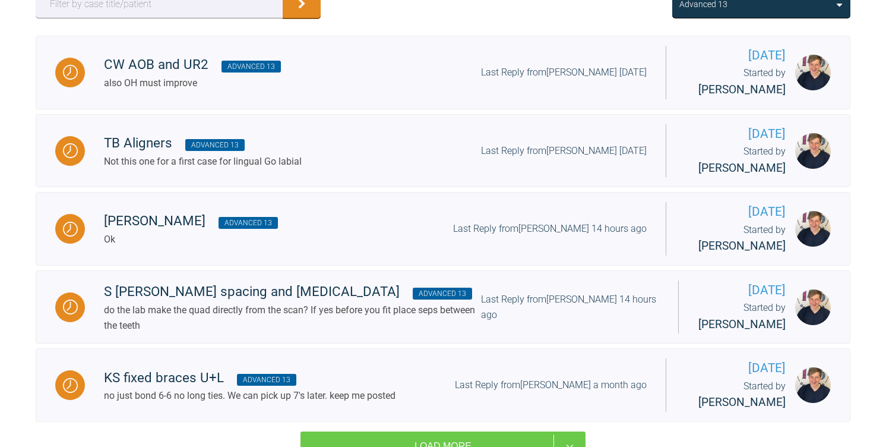
scroll to position [293, 0]
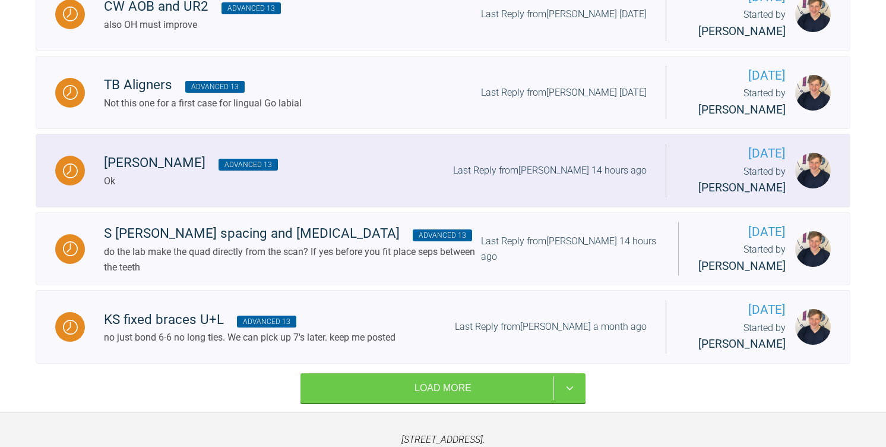
click at [391, 168] on div "Heidi H Advanced 13 Ok Last Reply from Asif Chatoo 14 hours ago" at bounding box center [375, 170] width 581 height 36
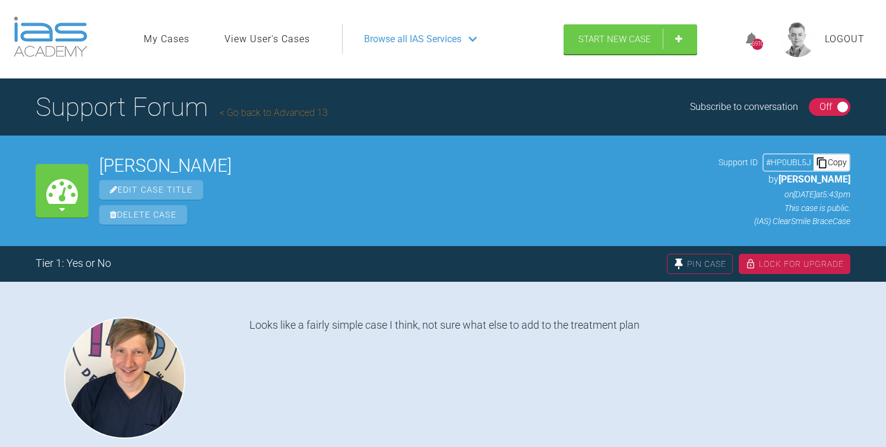
click at [828, 156] on div "Copy" at bounding box center [832, 161] width 36 height 15
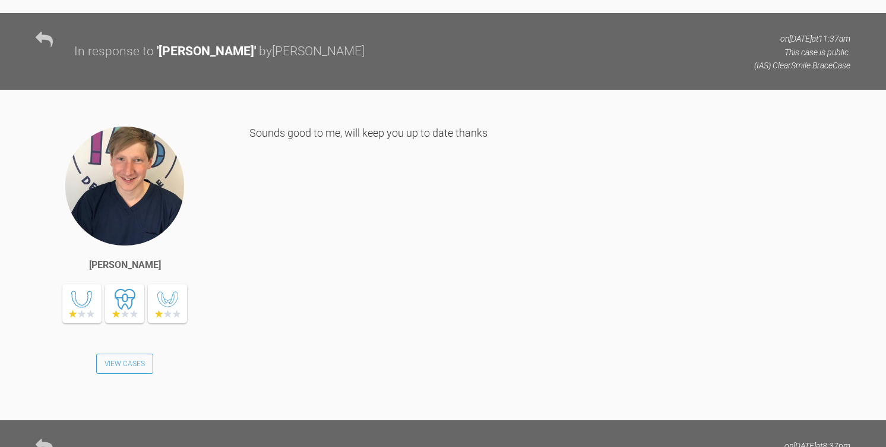
scroll to position [6682, 0]
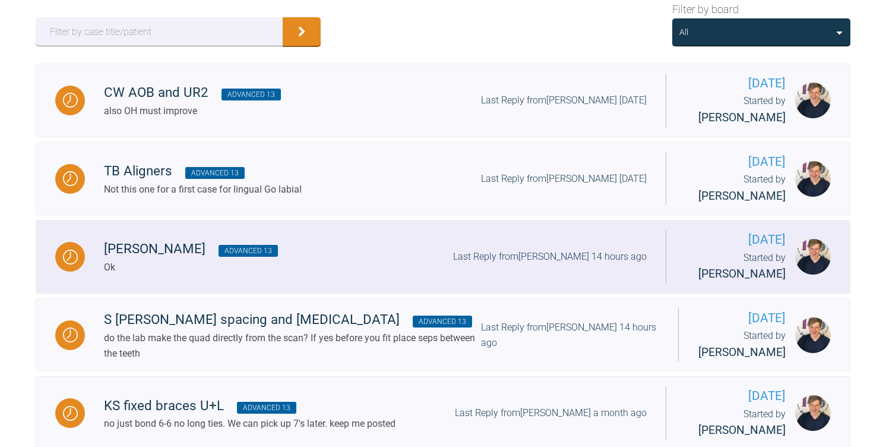
scroll to position [203, 0]
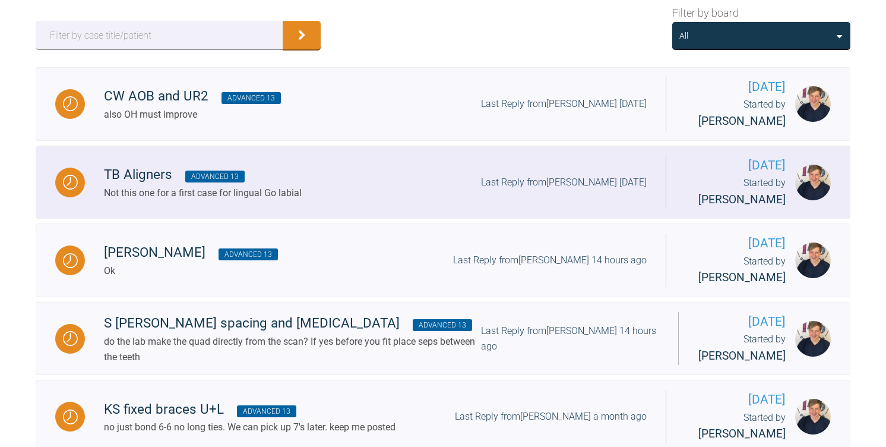
click at [337, 176] on div "TB Aligners Advanced 13 Not this one for a first case for lingual Go labial Las…" at bounding box center [375, 182] width 581 height 36
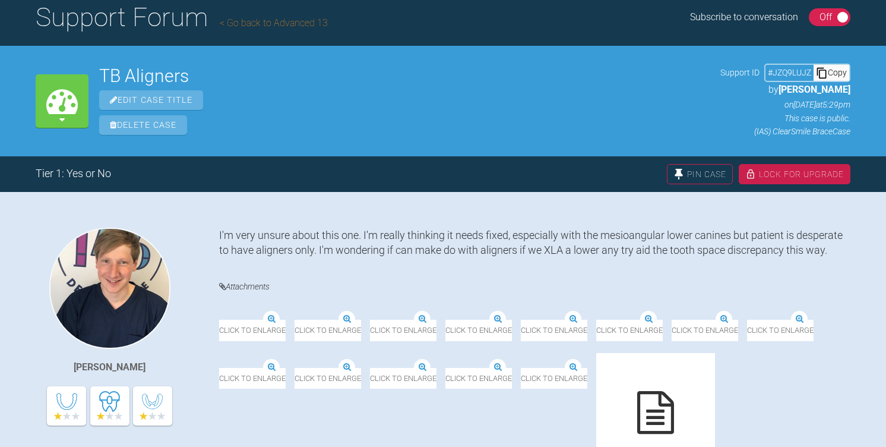
scroll to position [87, 0]
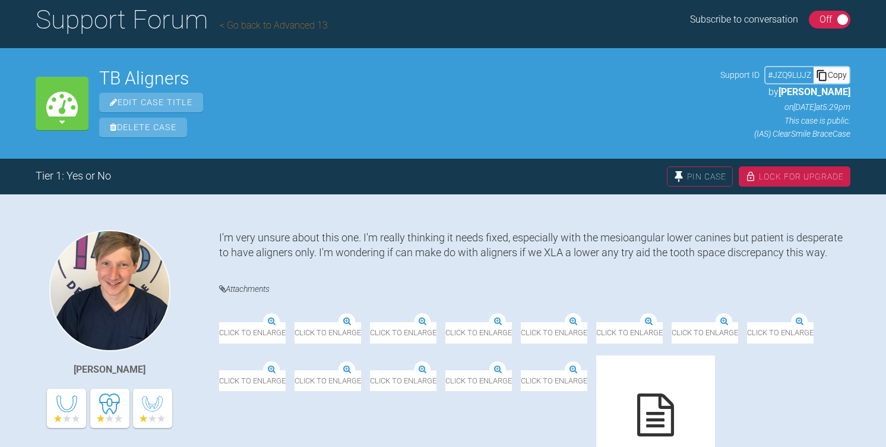
click at [835, 74] on div "Copy" at bounding box center [832, 74] width 36 height 15
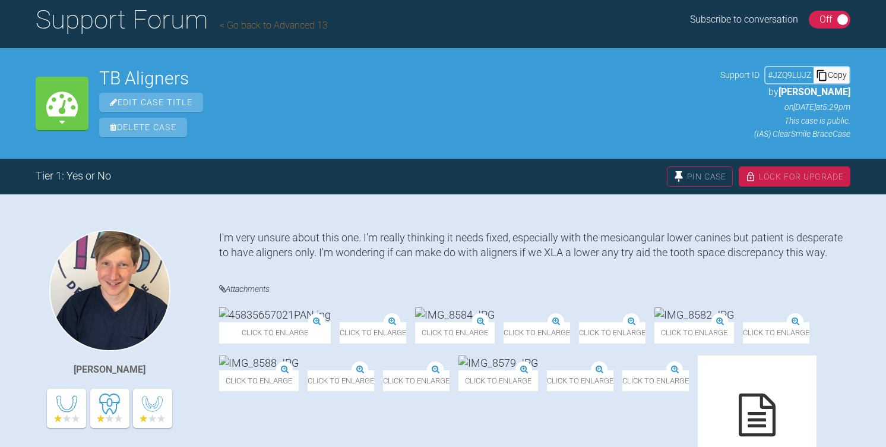
scroll to position [203, 0]
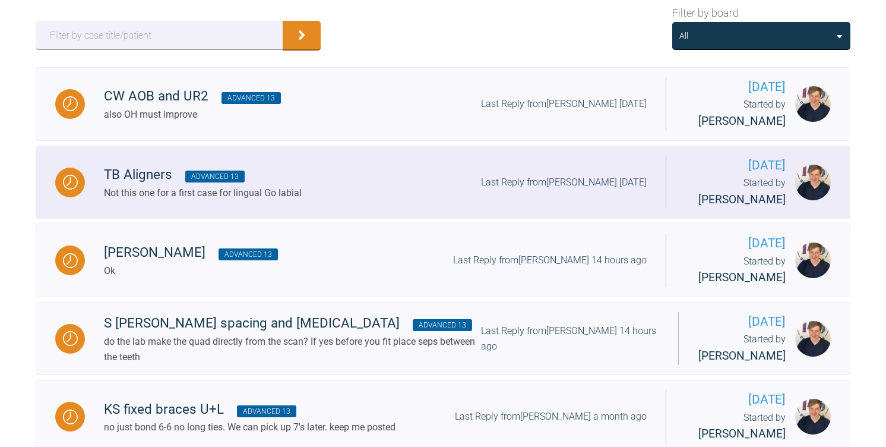
click at [293, 189] on div "Not this one for a first case for lingual Go labial" at bounding box center [203, 192] width 198 height 15
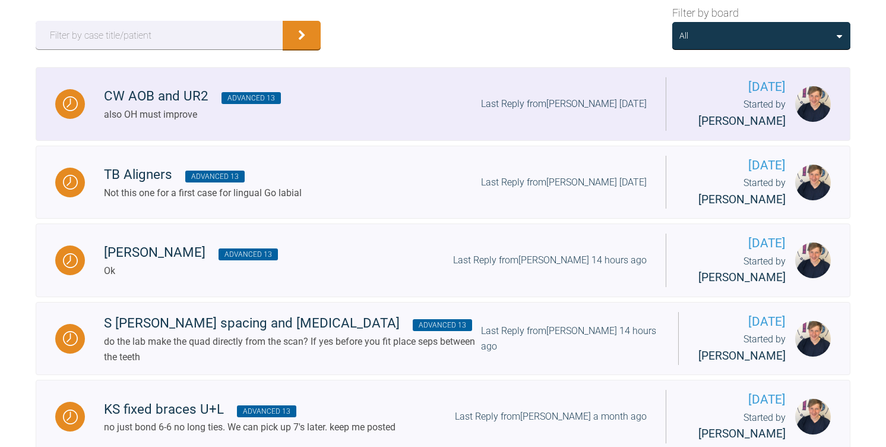
click at [181, 113] on div "also OH must improve" at bounding box center [192, 114] width 177 height 15
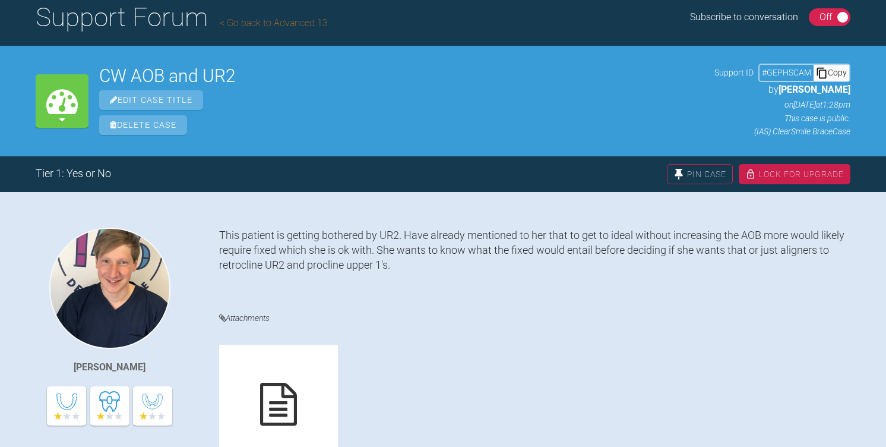
scroll to position [83, 0]
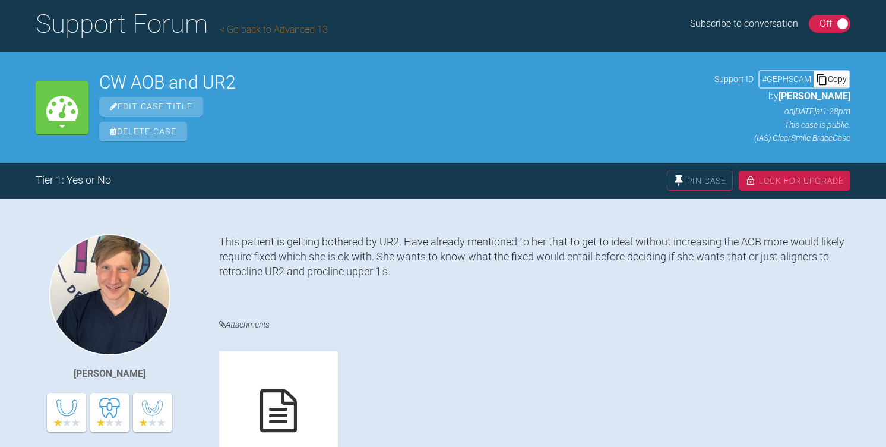
click at [836, 81] on div "Copy" at bounding box center [832, 78] width 36 height 15
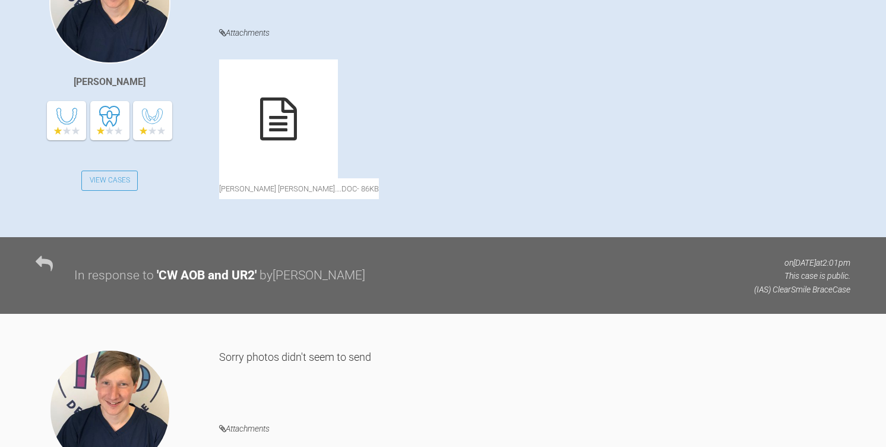
scroll to position [0, 0]
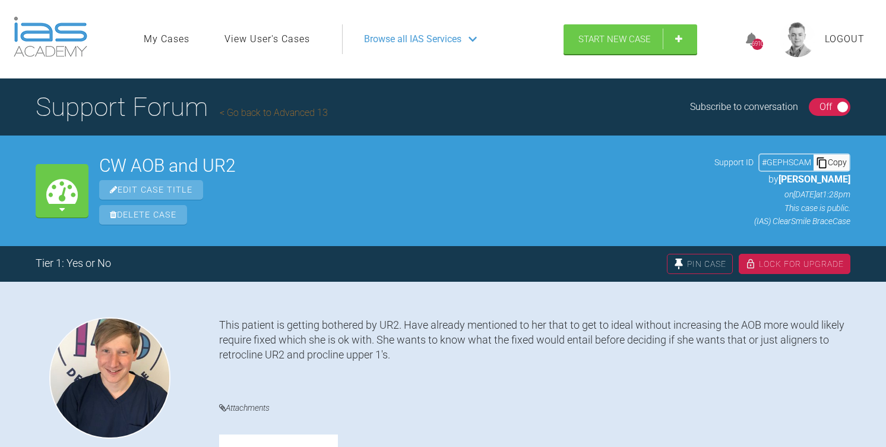
click at [273, 42] on link "View User's Cases" at bounding box center [267, 38] width 86 height 15
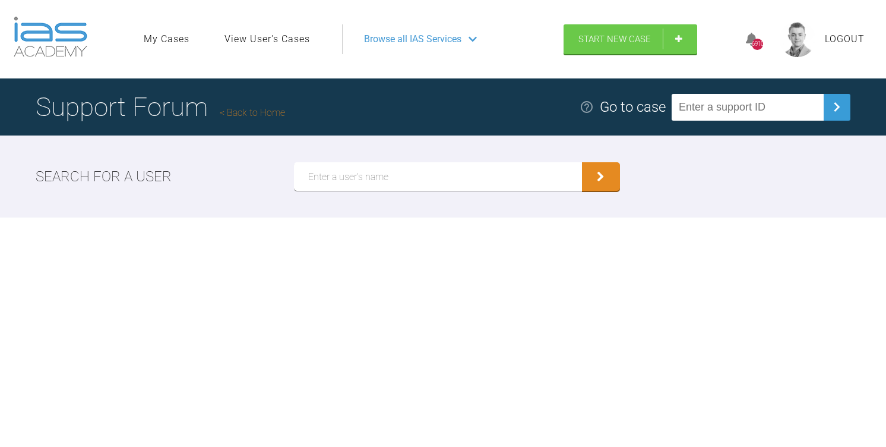
click at [332, 185] on input "text" at bounding box center [438, 176] width 288 height 29
type input "Ali Hadi"
click at [582, 162] on button "submit" at bounding box center [601, 176] width 38 height 29
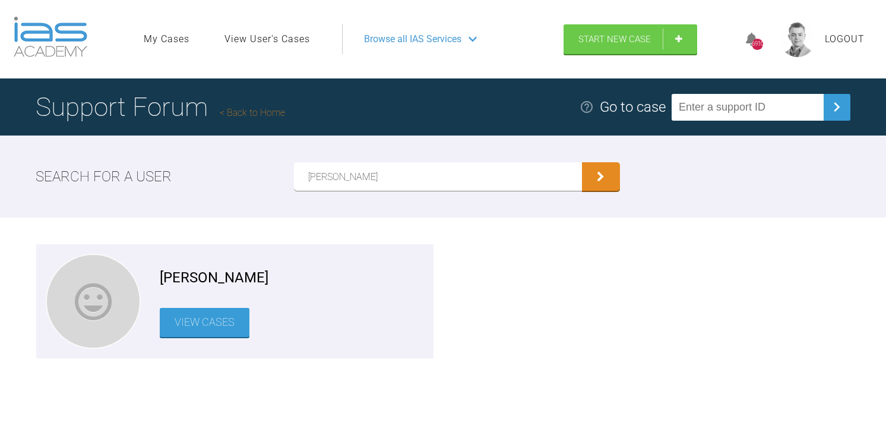
click at [192, 319] on link "View Cases" at bounding box center [205, 322] width 90 height 29
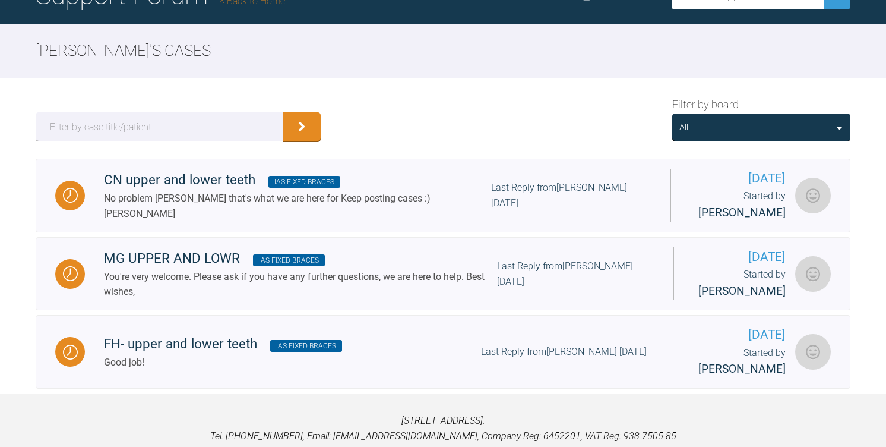
scroll to position [128, 0]
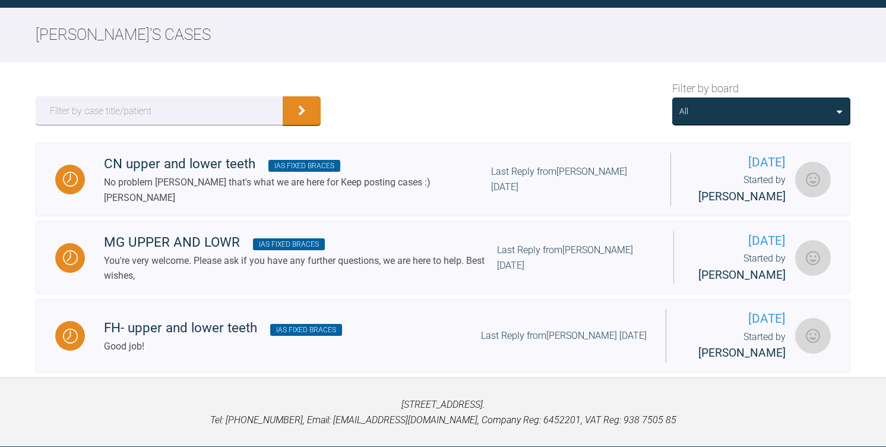
click at [707, 125] on div "Filter by board All" at bounding box center [443, 102] width 886 height 80
click at [715, 112] on div "All" at bounding box center [761, 111] width 164 height 13
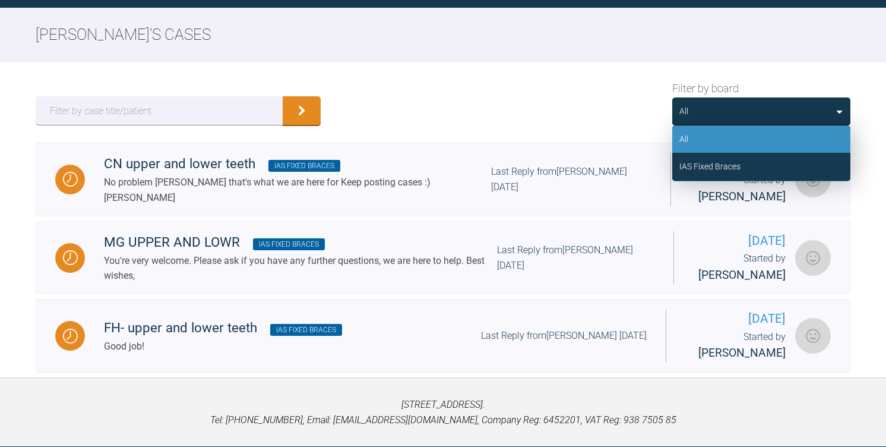
click at [564, 106] on div "Filter by board All All IAS Fixed Braces" at bounding box center [443, 102] width 886 height 80
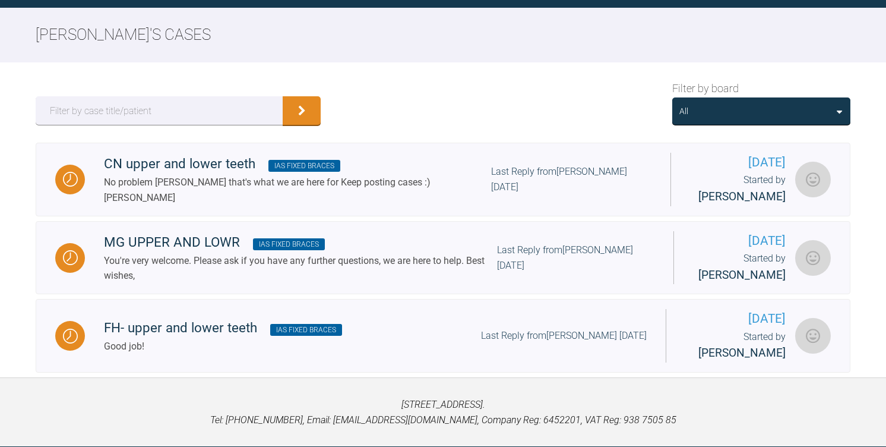
scroll to position [0, 0]
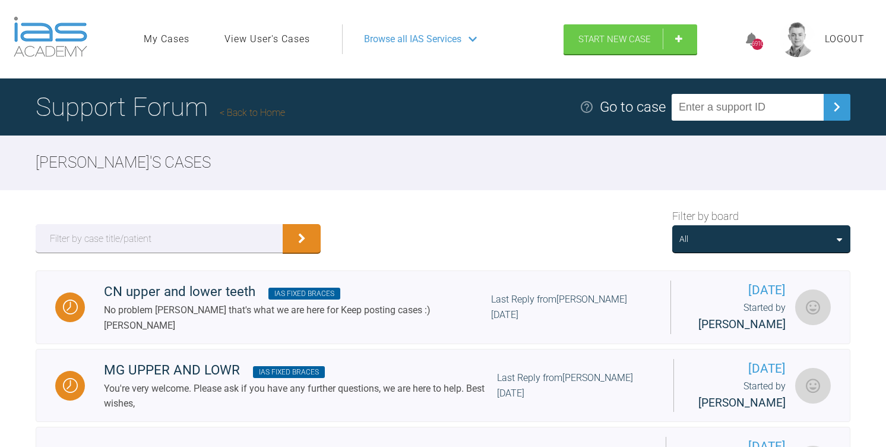
click at [276, 39] on link "View User's Cases" at bounding box center [267, 38] width 86 height 15
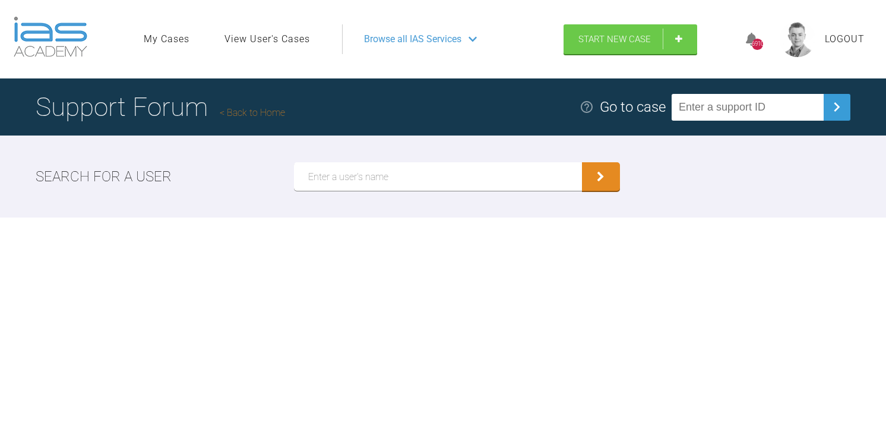
click at [327, 176] on input "text" at bounding box center [438, 176] width 288 height 29
paste input "Annita Tasiou"
type input "Annita Tasiou"
click at [582, 162] on button "submit" at bounding box center [601, 176] width 38 height 29
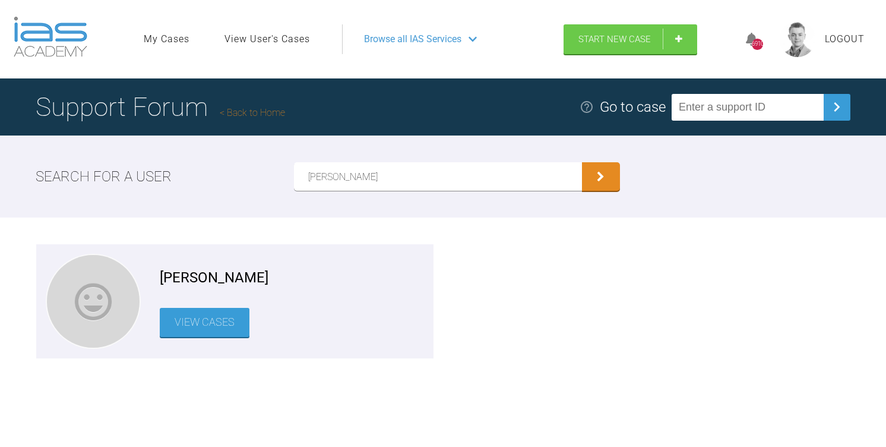
click at [211, 330] on link "View Cases" at bounding box center [205, 322] width 90 height 29
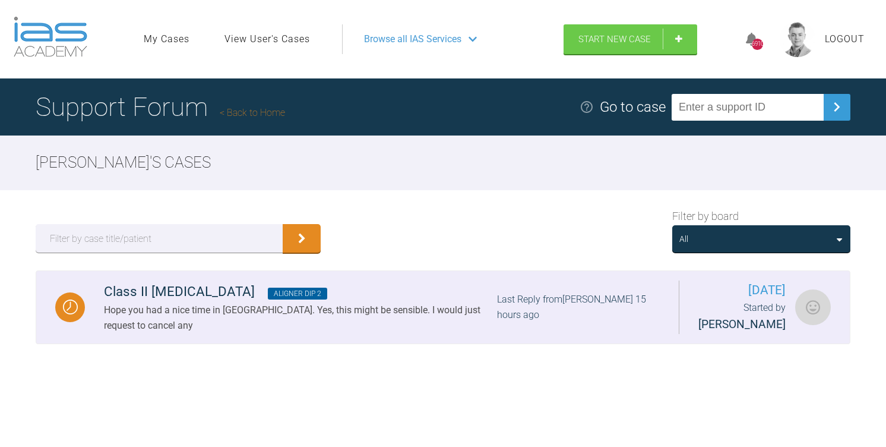
click at [354, 288] on div "Class II malocclusion Aligner Dip 2" at bounding box center [300, 291] width 393 height 21
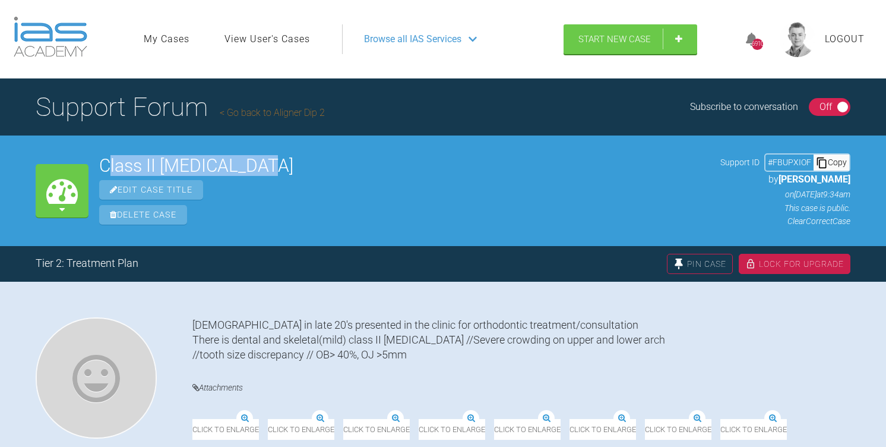
drag, startPoint x: 273, startPoint y: 170, endPoint x: 105, endPoint y: 171, distance: 168.1
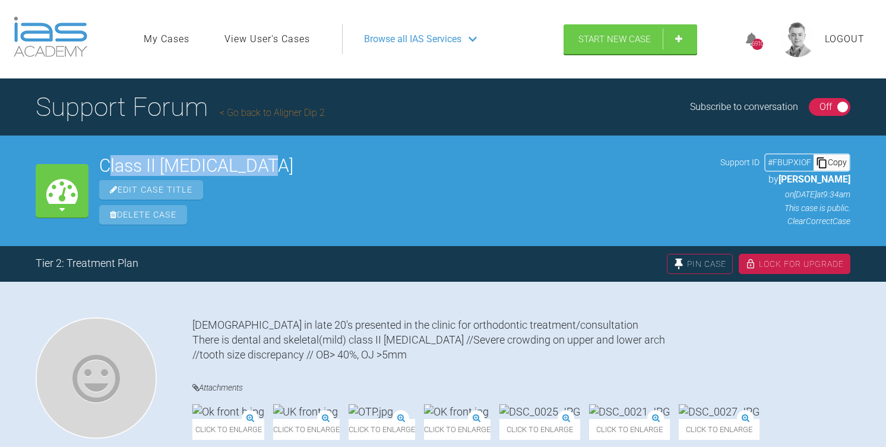
click at [105, 171] on h2 "Class II malocclusion" at bounding box center [404, 166] width 611 height 18
drag, startPoint x: 279, startPoint y: 167, endPoint x: 94, endPoint y: 167, distance: 184.7
click at [94, 167] on div "My Cases Class II malocclusion Edit Case Title Delete Case Support ID # FBUPXIO…" at bounding box center [443, 190] width 886 height 110
copy h2 "Class II malocclusion"
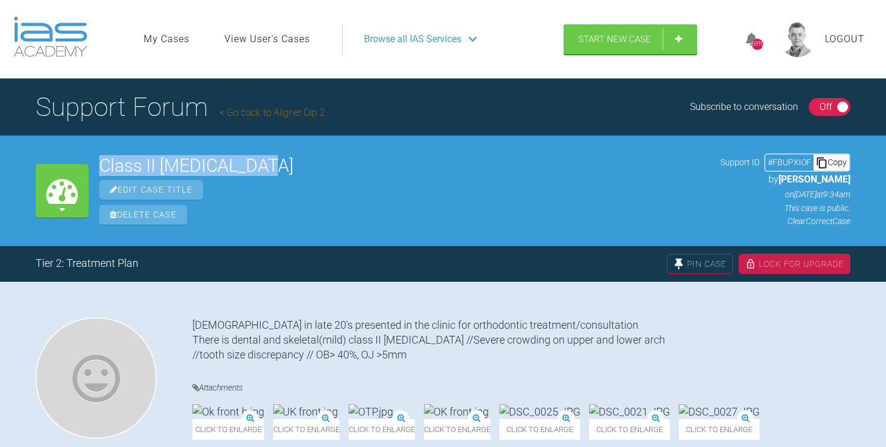
click at [839, 158] on div "Copy" at bounding box center [832, 161] width 36 height 15
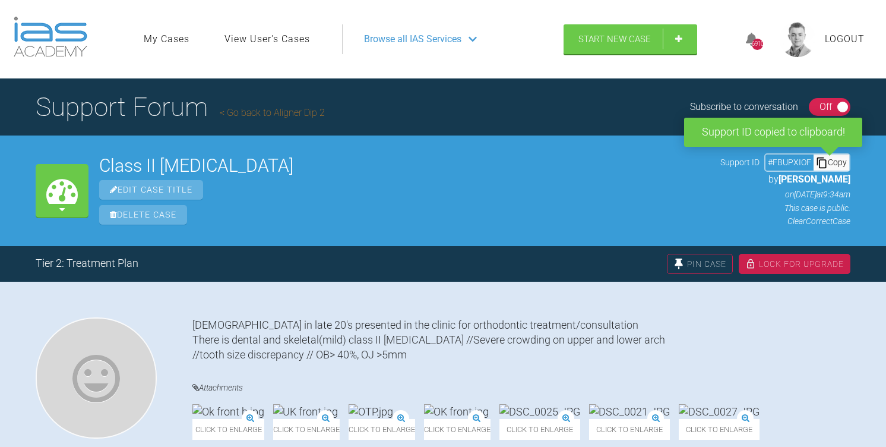
click at [821, 162] on icon at bounding box center [822, 163] width 12 height 12
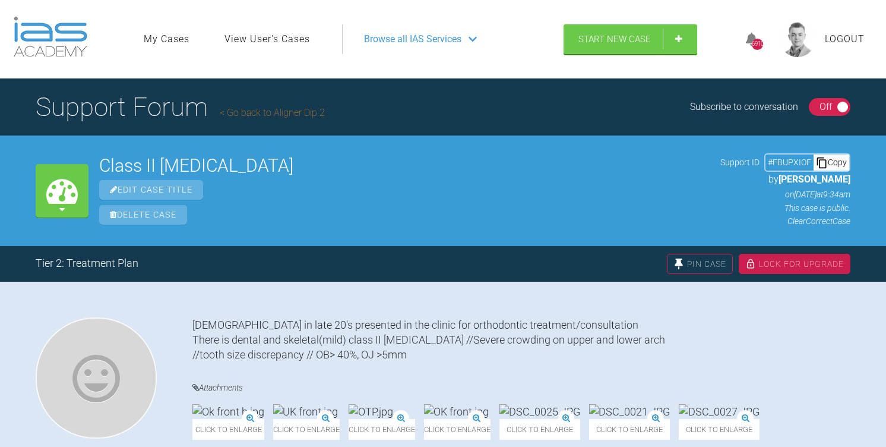
click at [290, 38] on link "View User's Cases" at bounding box center [267, 38] width 86 height 15
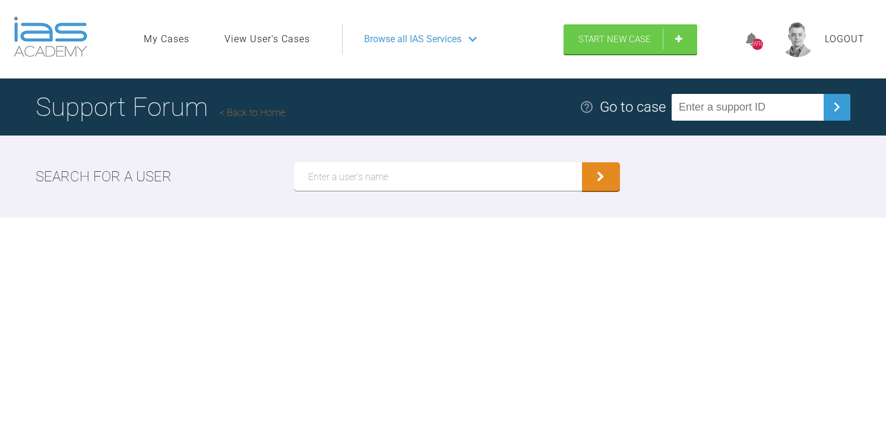
click at [337, 173] on input "text" at bounding box center [438, 176] width 288 height 29
paste input "Ratna Anikilla"
click at [582, 162] on button "submit" at bounding box center [601, 176] width 38 height 29
type input "Ratna A"
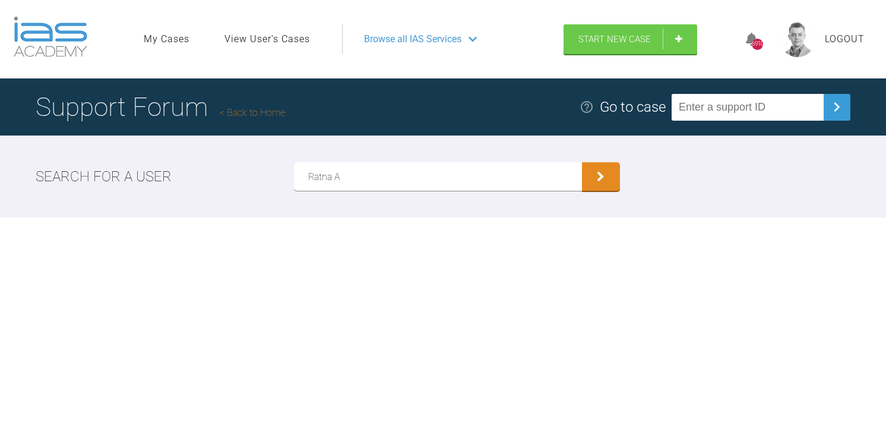
click at [582, 162] on button "submit" at bounding box center [601, 176] width 38 height 29
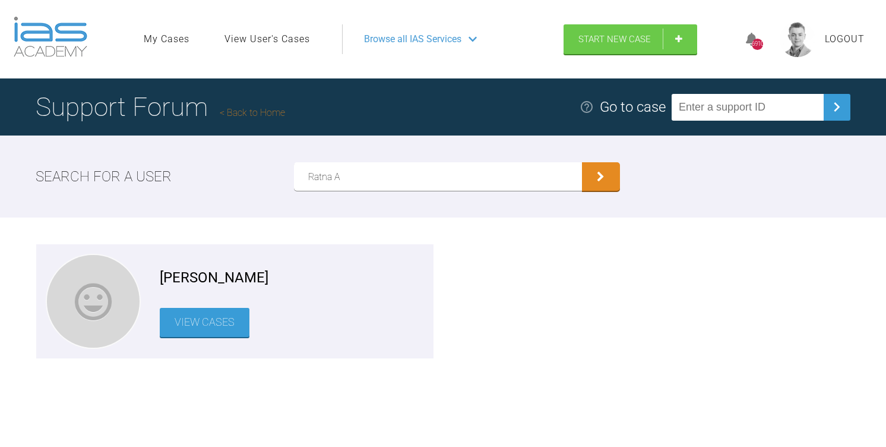
click at [202, 318] on link "View Cases" at bounding box center [205, 322] width 90 height 29
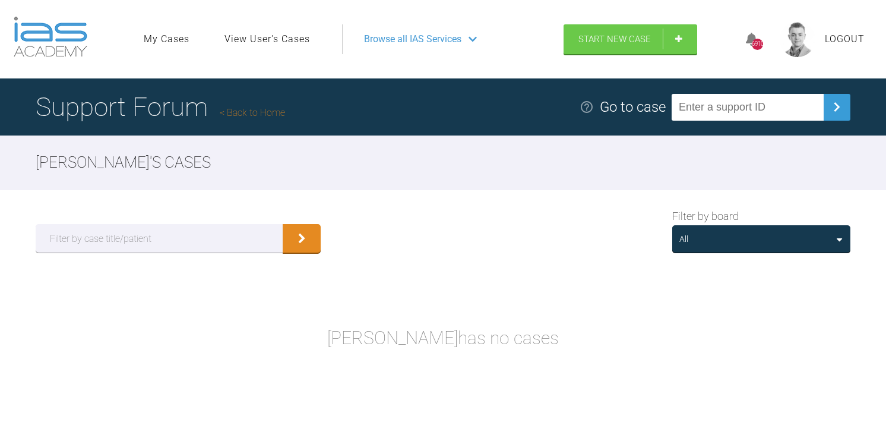
click at [270, 39] on link "View User's Cases" at bounding box center [267, 38] width 86 height 15
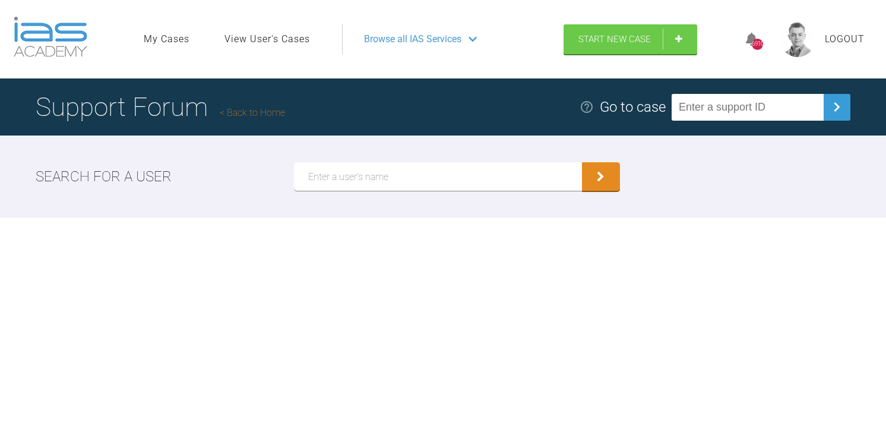
click at [330, 190] on input "text" at bounding box center [438, 176] width 288 height 29
paste input "Yuliya Khober"
type input "Yuliya Khober"
click at [582, 162] on button "submit" at bounding box center [601, 176] width 38 height 29
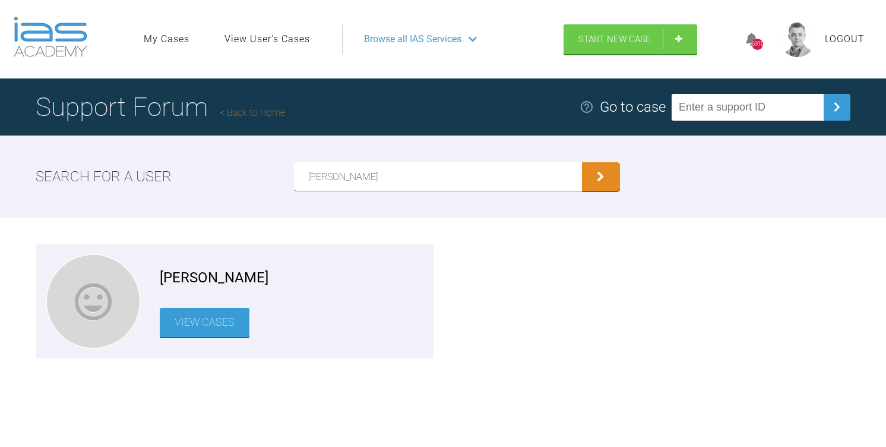
click at [214, 312] on link "View Cases" at bounding box center [205, 322] width 90 height 29
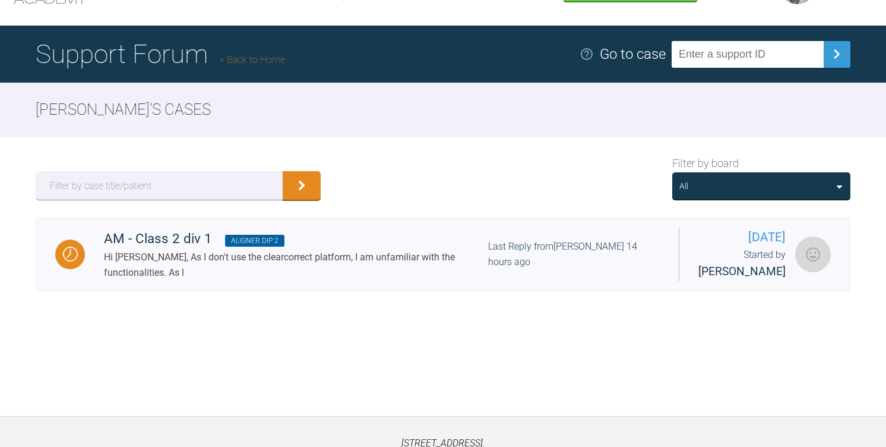
scroll to position [56, 0]
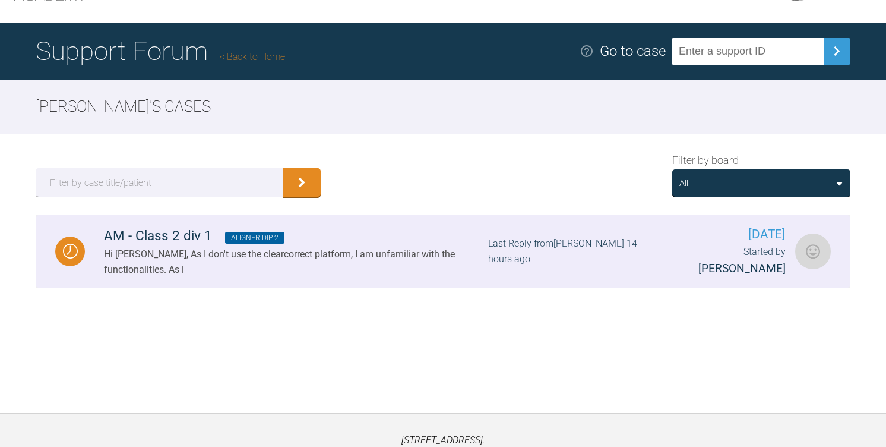
click at [603, 255] on div "Last Reply from Nina Shaffie 14 hours ago" at bounding box center [574, 251] width 172 height 30
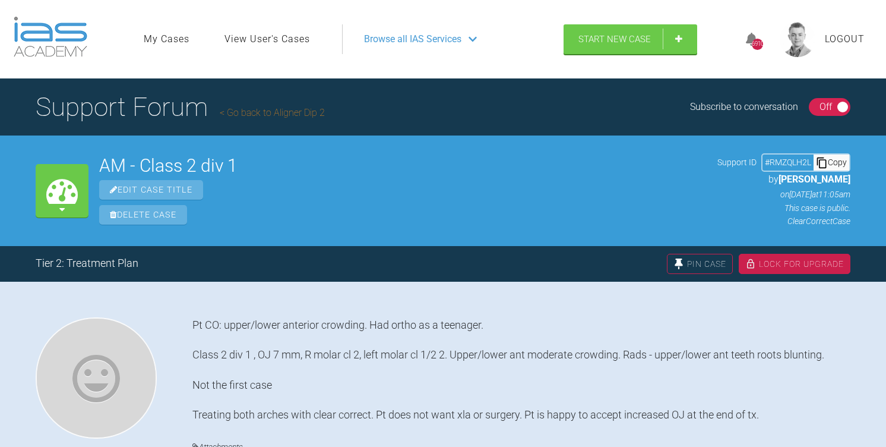
click at [831, 163] on div "Copy" at bounding box center [832, 161] width 36 height 15
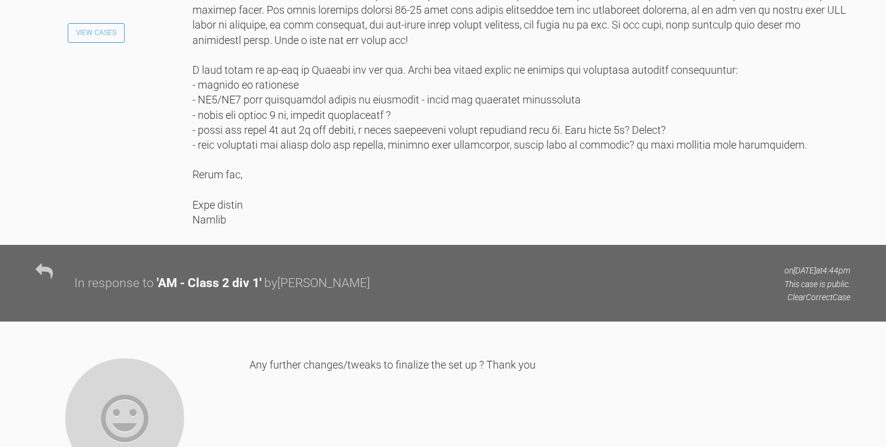
scroll to position [4709, 0]
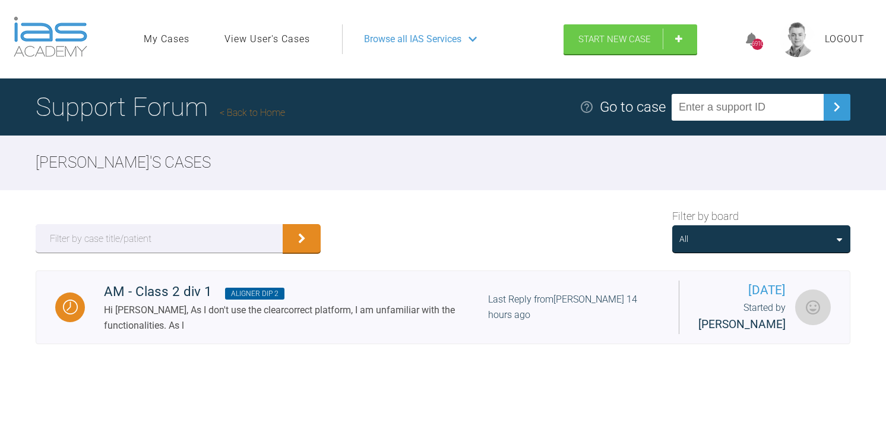
click at [288, 39] on link "View User's Cases" at bounding box center [267, 38] width 86 height 15
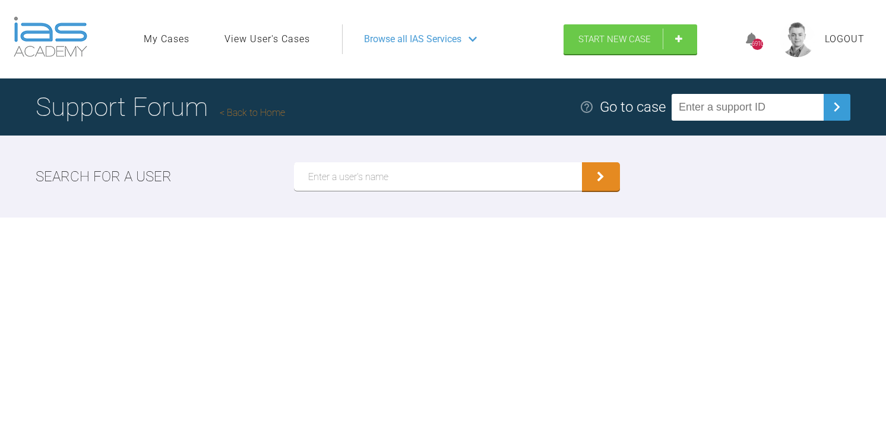
click at [344, 180] on input "text" at bounding box center [438, 176] width 288 height 29
type input "Christopher Thomas"
click at [582, 162] on button "submit" at bounding box center [601, 176] width 38 height 29
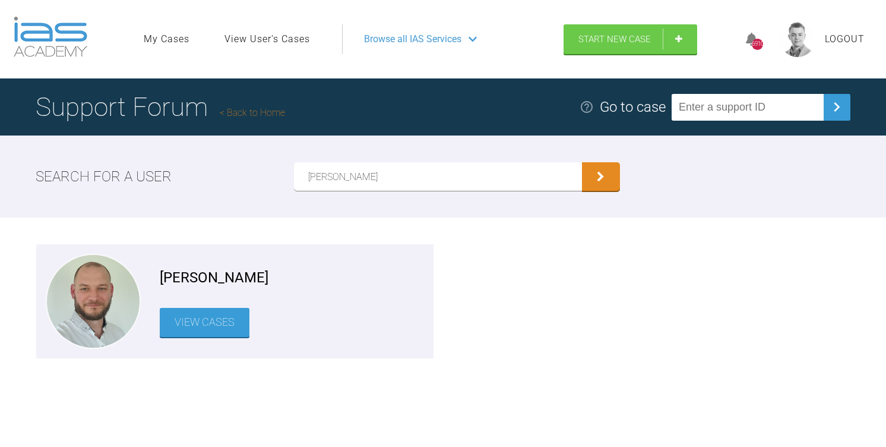
click at [219, 315] on link "View Cases" at bounding box center [205, 322] width 90 height 29
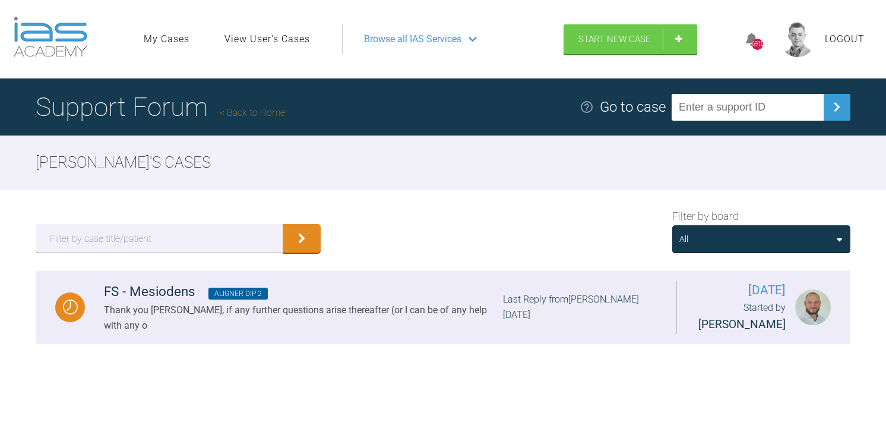
click at [383, 319] on div "Thank you Christopher, if any further questions arise thereafter (or I can be o…" at bounding box center [303, 317] width 399 height 30
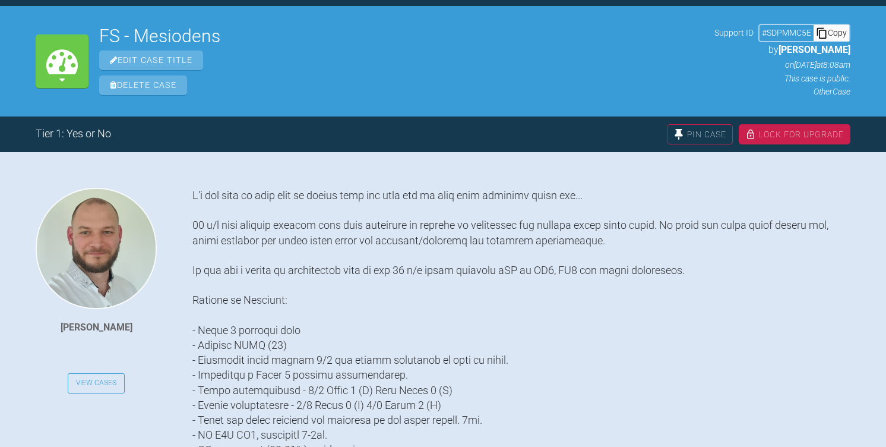
scroll to position [35, 0]
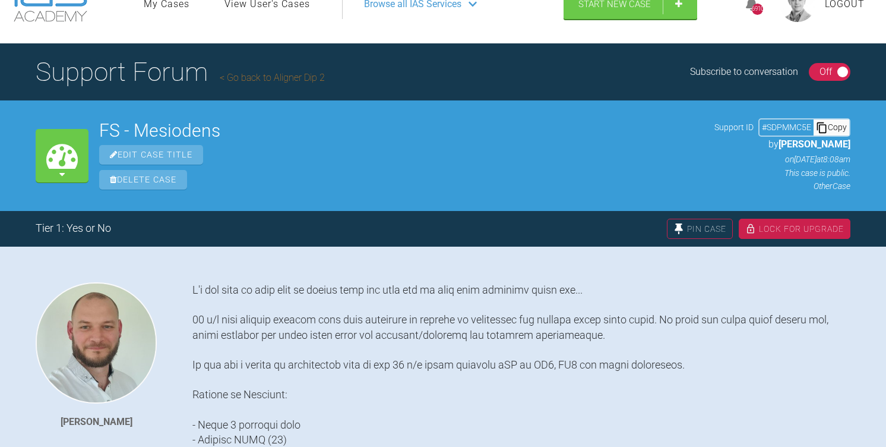
click at [835, 127] on div "Copy" at bounding box center [832, 126] width 36 height 15
click at [292, 9] on link "View User's Cases" at bounding box center [267, 3] width 86 height 15
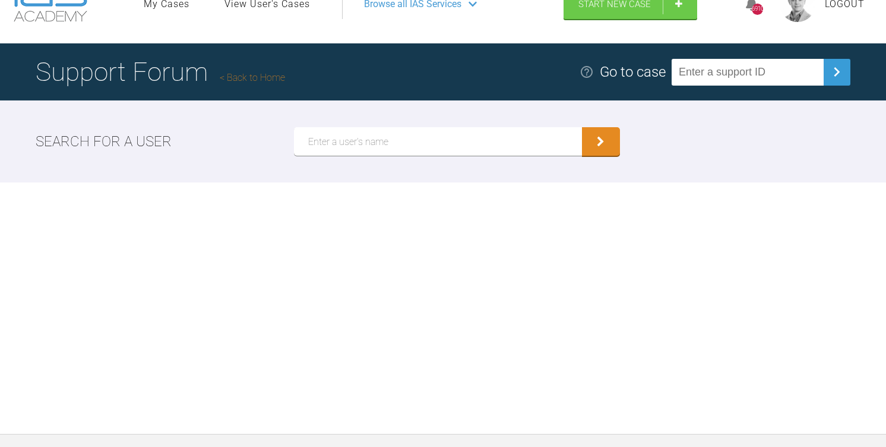
click at [377, 147] on input "text" at bounding box center [438, 141] width 288 height 29
paste input "Wasan Dheyab"
type input "Wasan Dheyab"
click at [582, 127] on button "submit" at bounding box center [601, 141] width 38 height 29
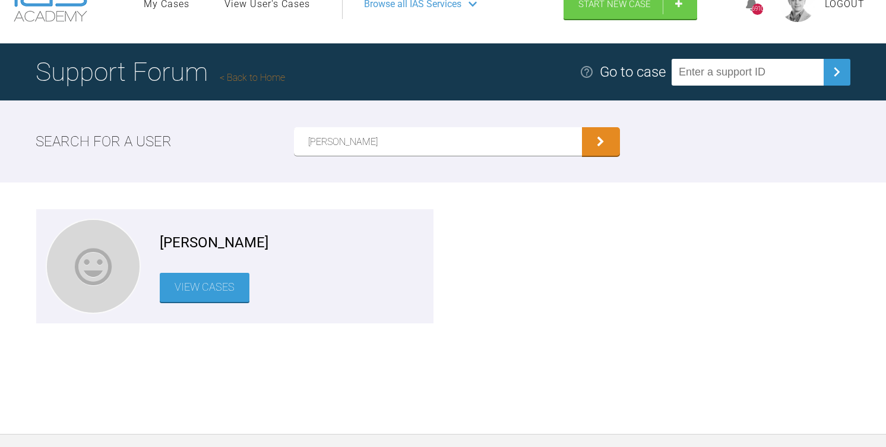
click at [197, 291] on link "View Cases" at bounding box center [205, 287] width 90 height 29
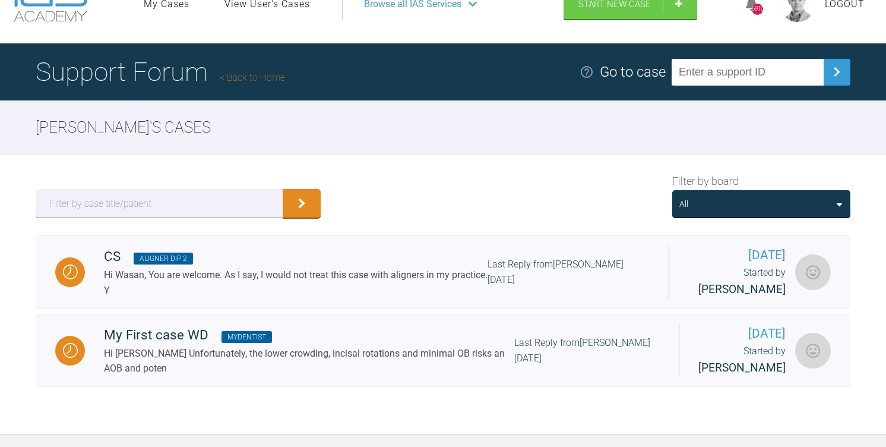
click at [746, 214] on div "All" at bounding box center [761, 203] width 178 height 27
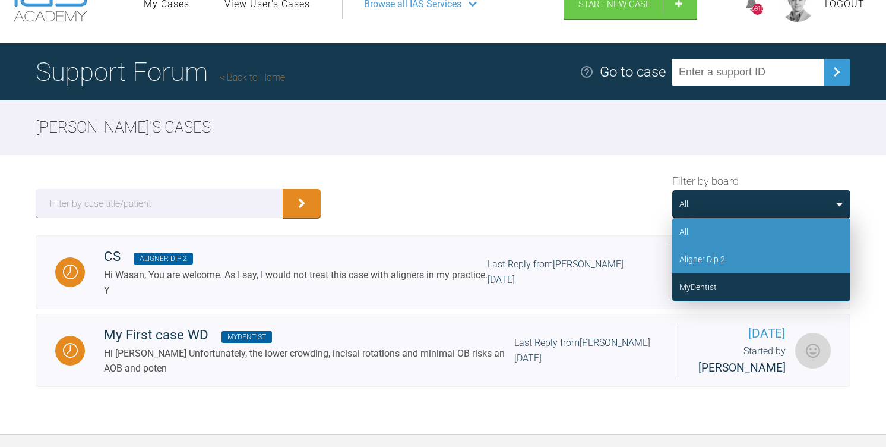
click at [742, 254] on div "Aligner Dip 2" at bounding box center [761, 258] width 178 height 27
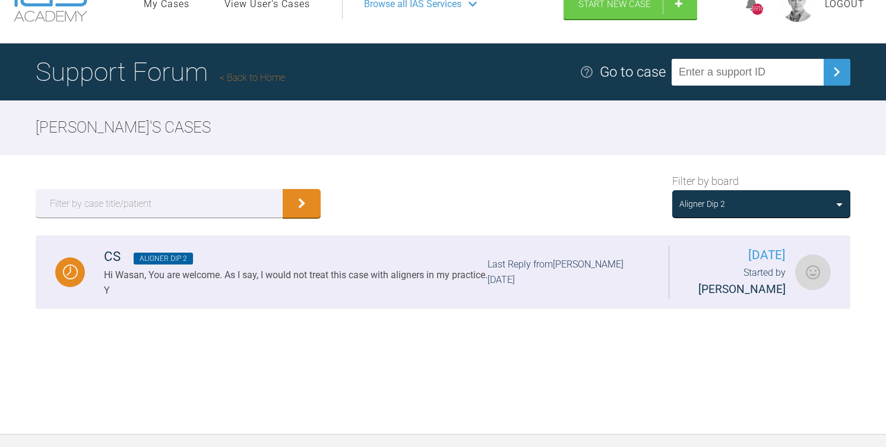
click at [369, 270] on div "Hi Wasan, You are welcome. As I say, I would not treat this case with aligners …" at bounding box center [296, 282] width 384 height 30
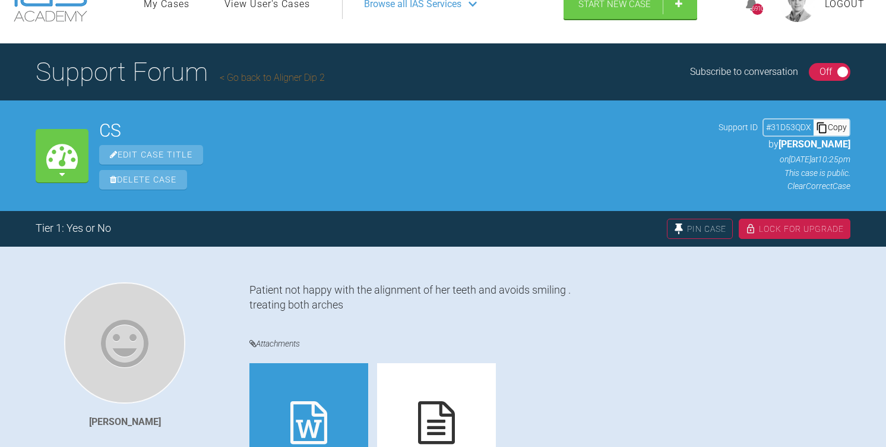
click at [839, 128] on div "Copy" at bounding box center [832, 126] width 36 height 15
